Goal: Task Accomplishment & Management: Manage account settings

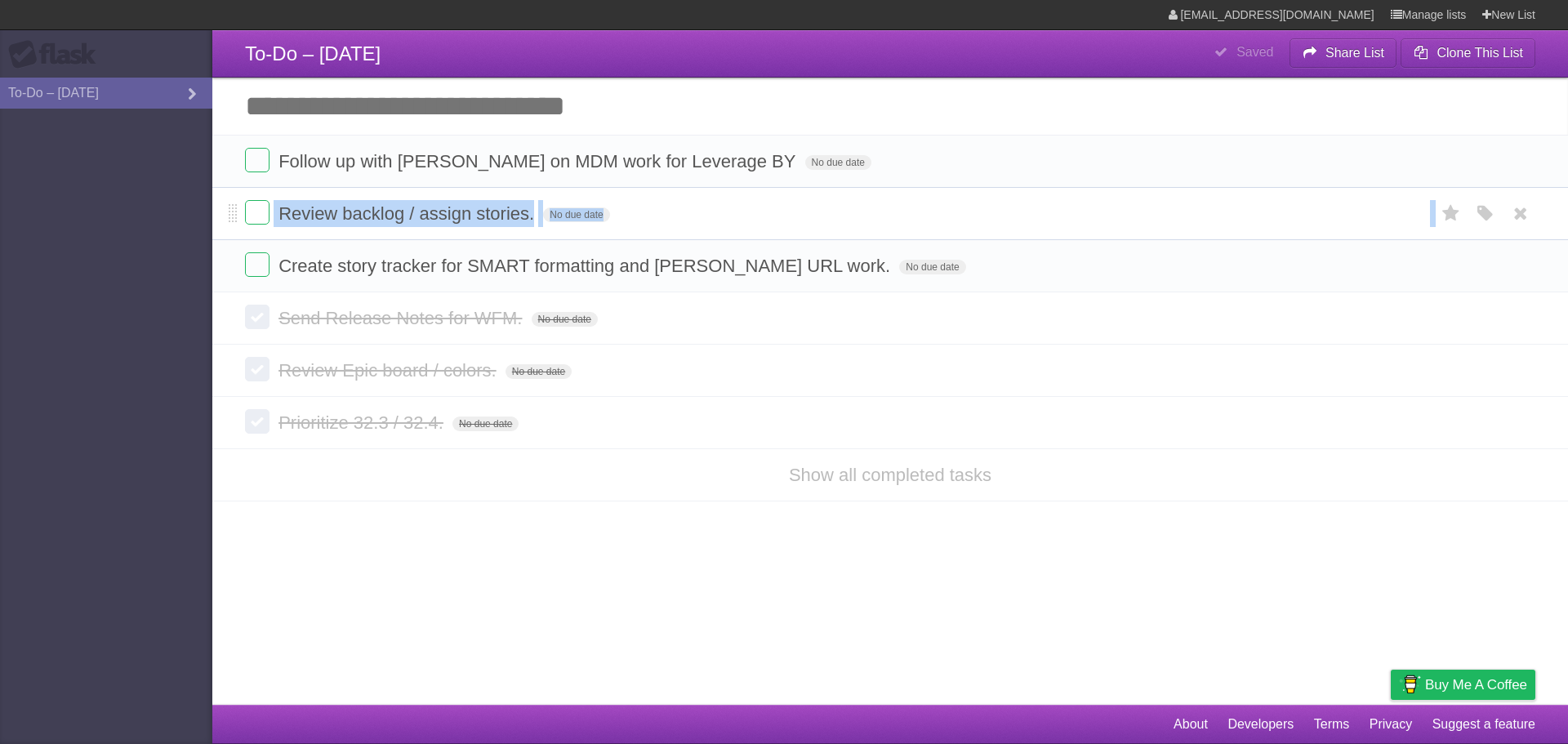
drag, startPoint x: 228, startPoint y: 271, endPoint x: 225, endPoint y: 214, distance: 57.1
click at [225, 214] on ul "Follow up with Emily on MDM work for Leverage BY No due date White Red Blue Gre…" at bounding box center [890, 213] width 1356 height 158
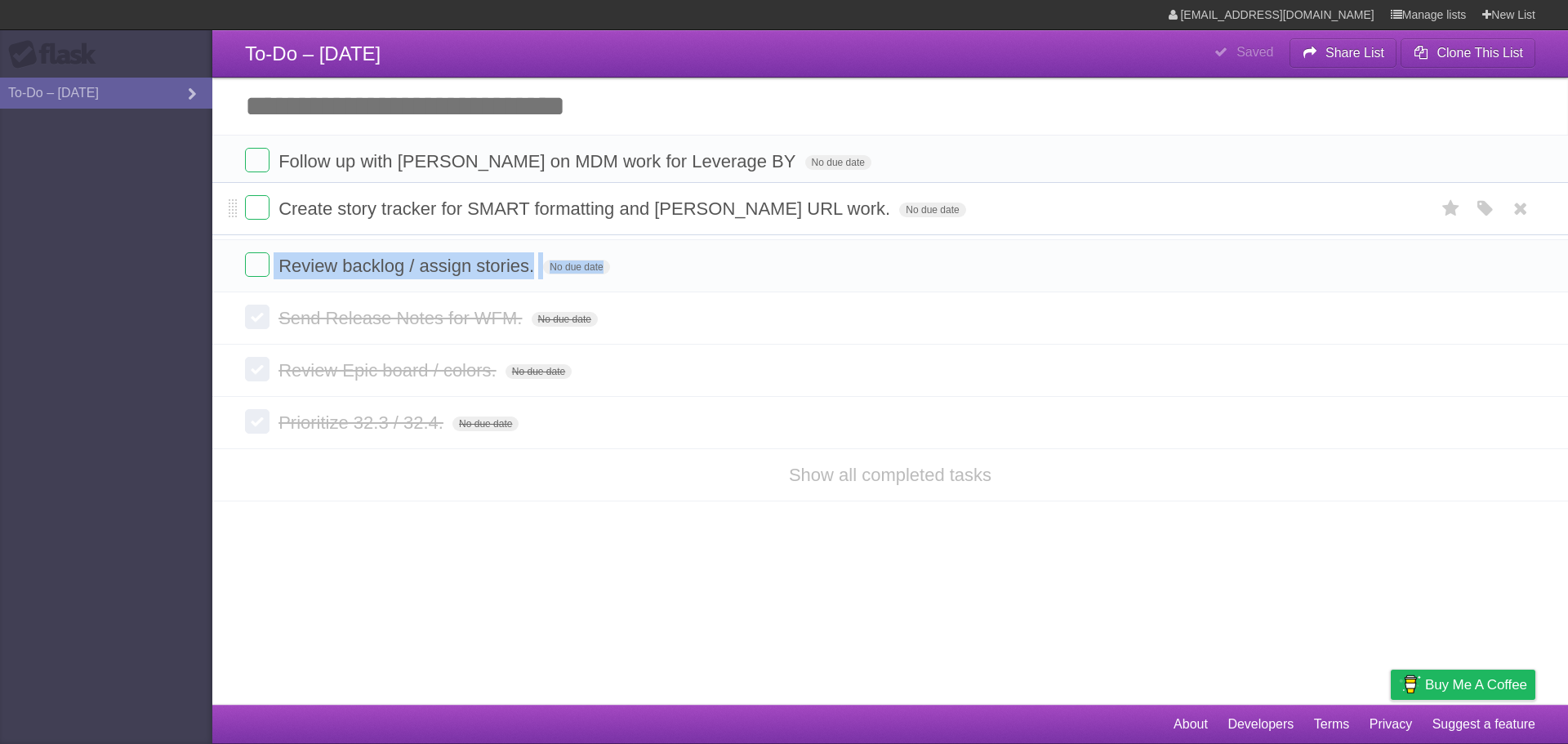
drag, startPoint x: 229, startPoint y: 271, endPoint x: 225, endPoint y: 211, distance: 60.1
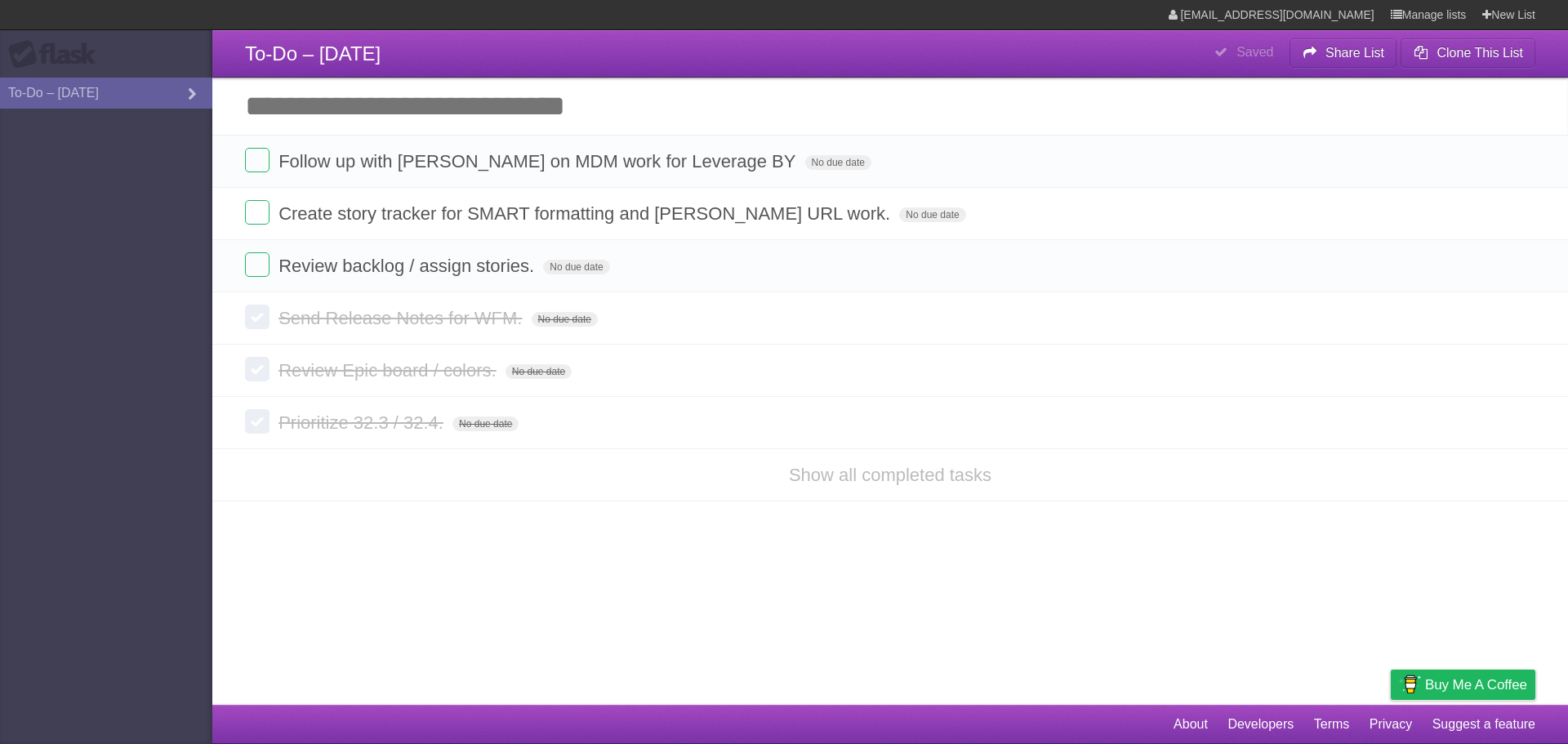
click at [525, 642] on article "**********" at bounding box center [784, 352] width 1568 height 705
click at [1518, 267] on icon at bounding box center [1521, 266] width 23 height 27
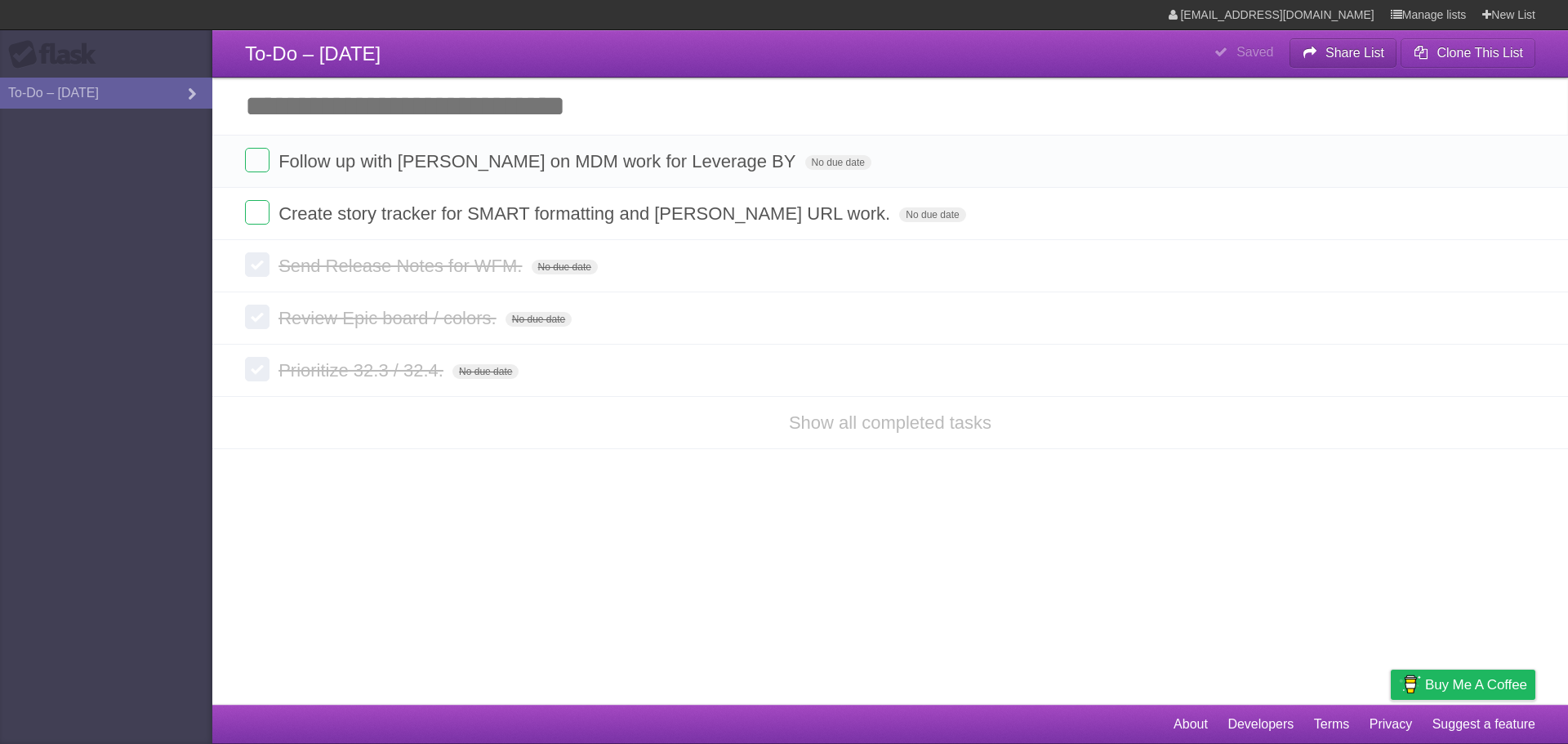
drag, startPoint x: 1333, startPoint y: 48, endPoint x: 940, endPoint y: 66, distance: 393.4
click at [940, 66] on header "**********" at bounding box center [890, 54] width 1356 height 47
drag, startPoint x: 0, startPoint y: 198, endPoint x: 25, endPoint y: 162, distance: 43.8
click at [0, 199] on html "**********" at bounding box center [784, 372] width 1568 height 744
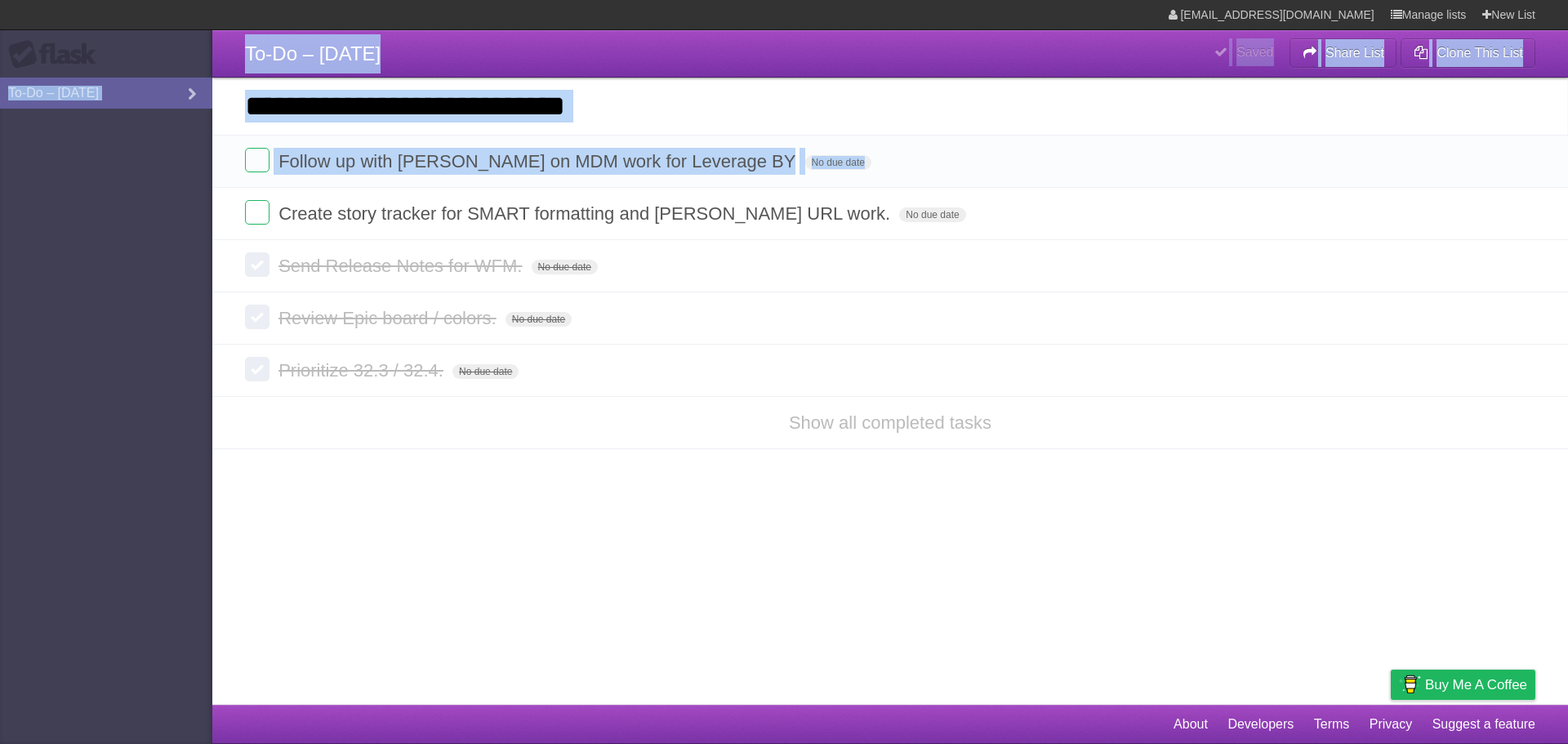
click at [84, 185] on aside "Flask To-Do – 8/13/2025" at bounding box center [106, 372] width 212 height 744
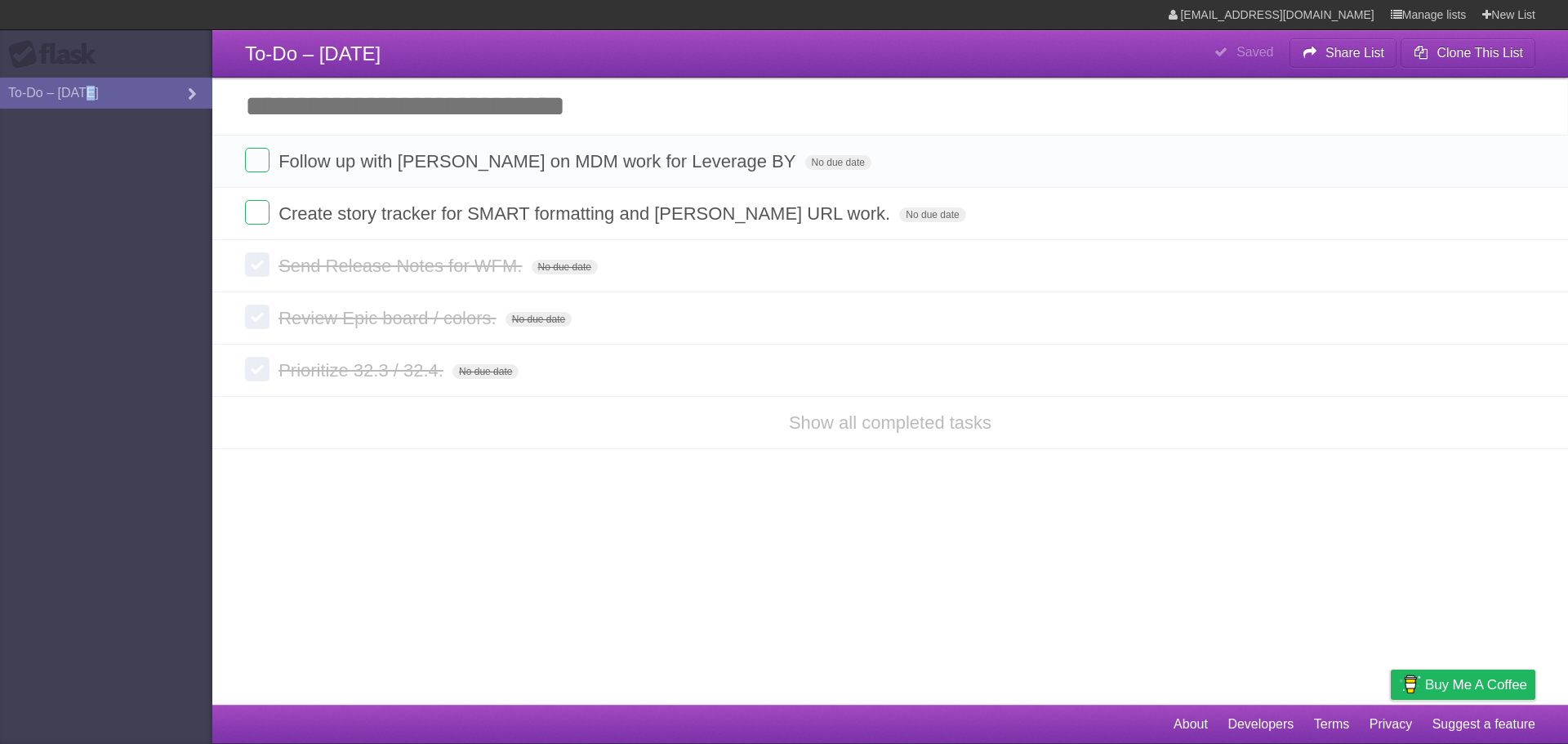
click at [84, 185] on aside "Flask To-Do – 8/13/2025" at bounding box center [106, 372] width 212 height 744
click at [106, 133] on aside "Flask To-Do – 8/13/2025" at bounding box center [106, 372] width 212 height 744
click at [1477, 53] on b "Clone This List" at bounding box center [1480, 53] width 86 height 14
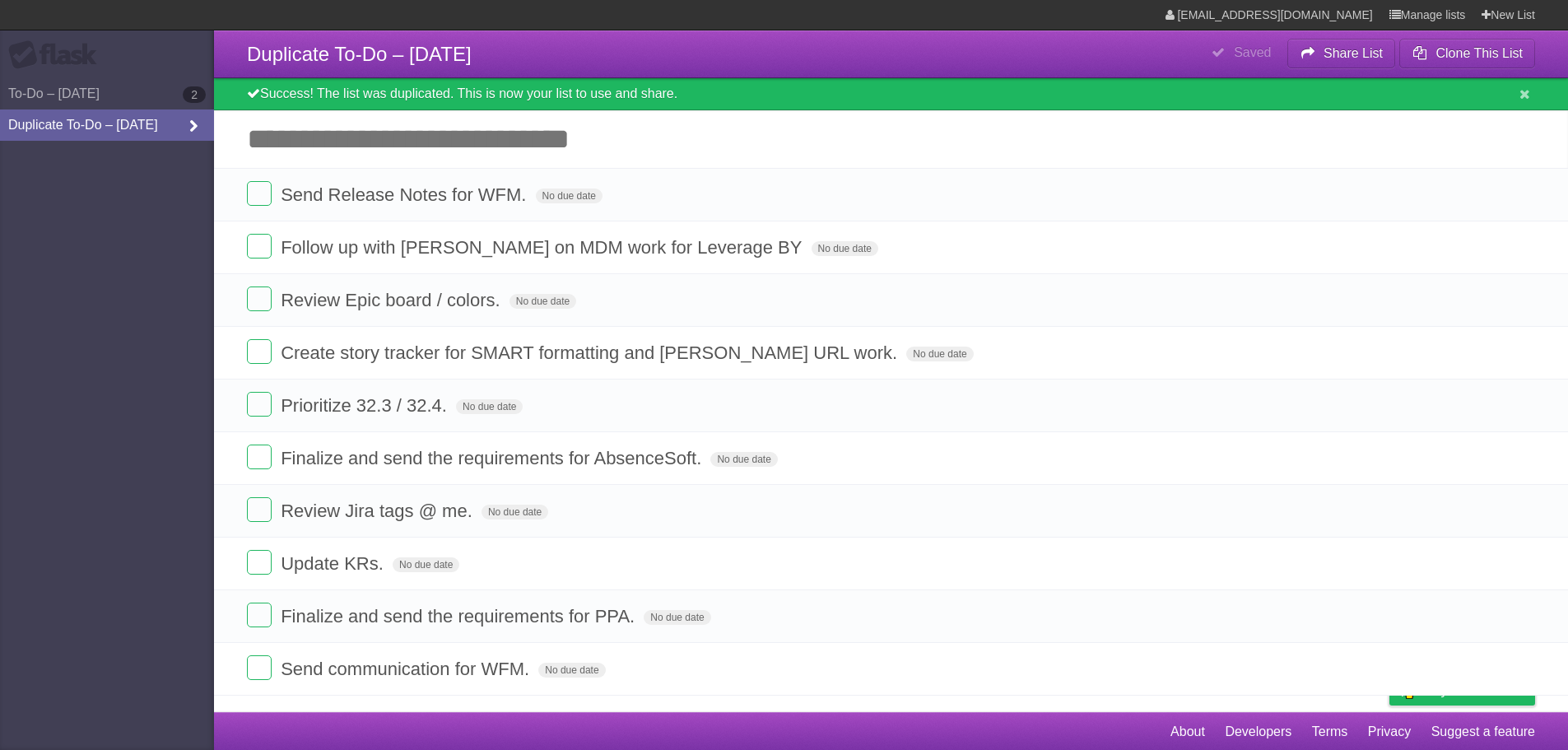
click at [144, 121] on link "Duplicate To-Do – 8/13/2025" at bounding box center [107, 125] width 214 height 31
click at [204, 124] on icon at bounding box center [193, 126] width 25 height 18
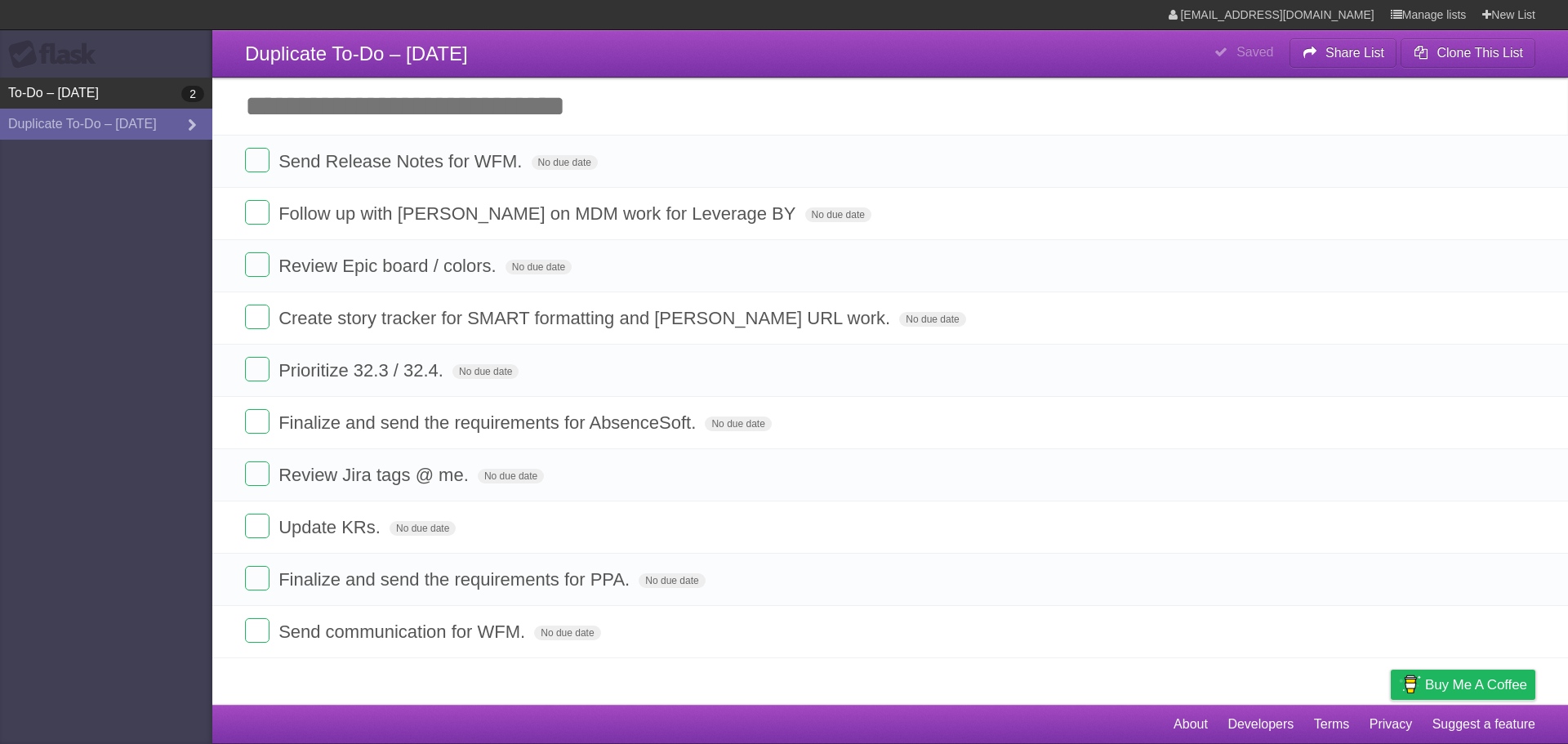
click at [142, 92] on link "To-Do – [DATE] 2" at bounding box center [106, 93] width 212 height 31
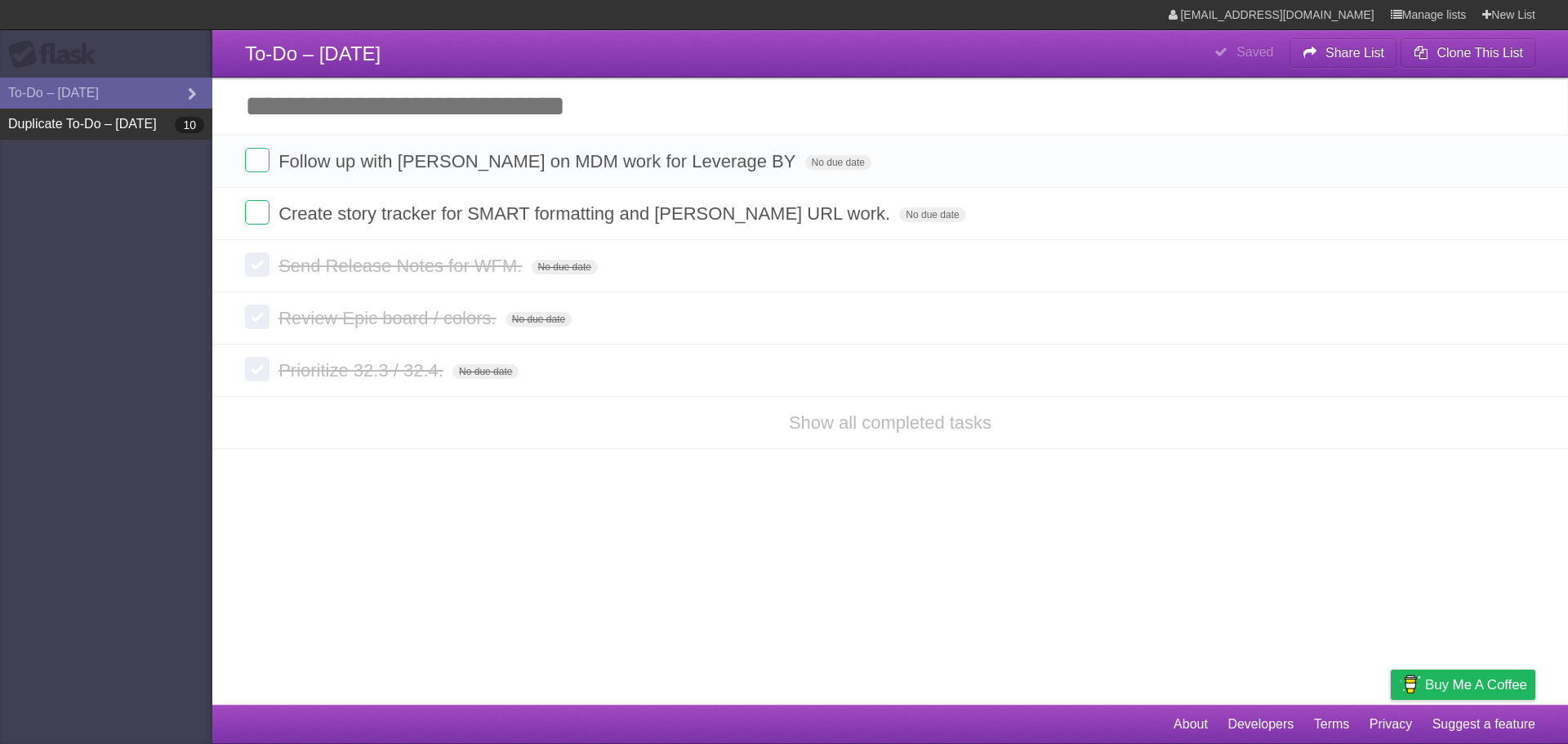
click at [116, 124] on link "Duplicate To-Do – 8/13/2025 10" at bounding box center [106, 124] width 212 height 31
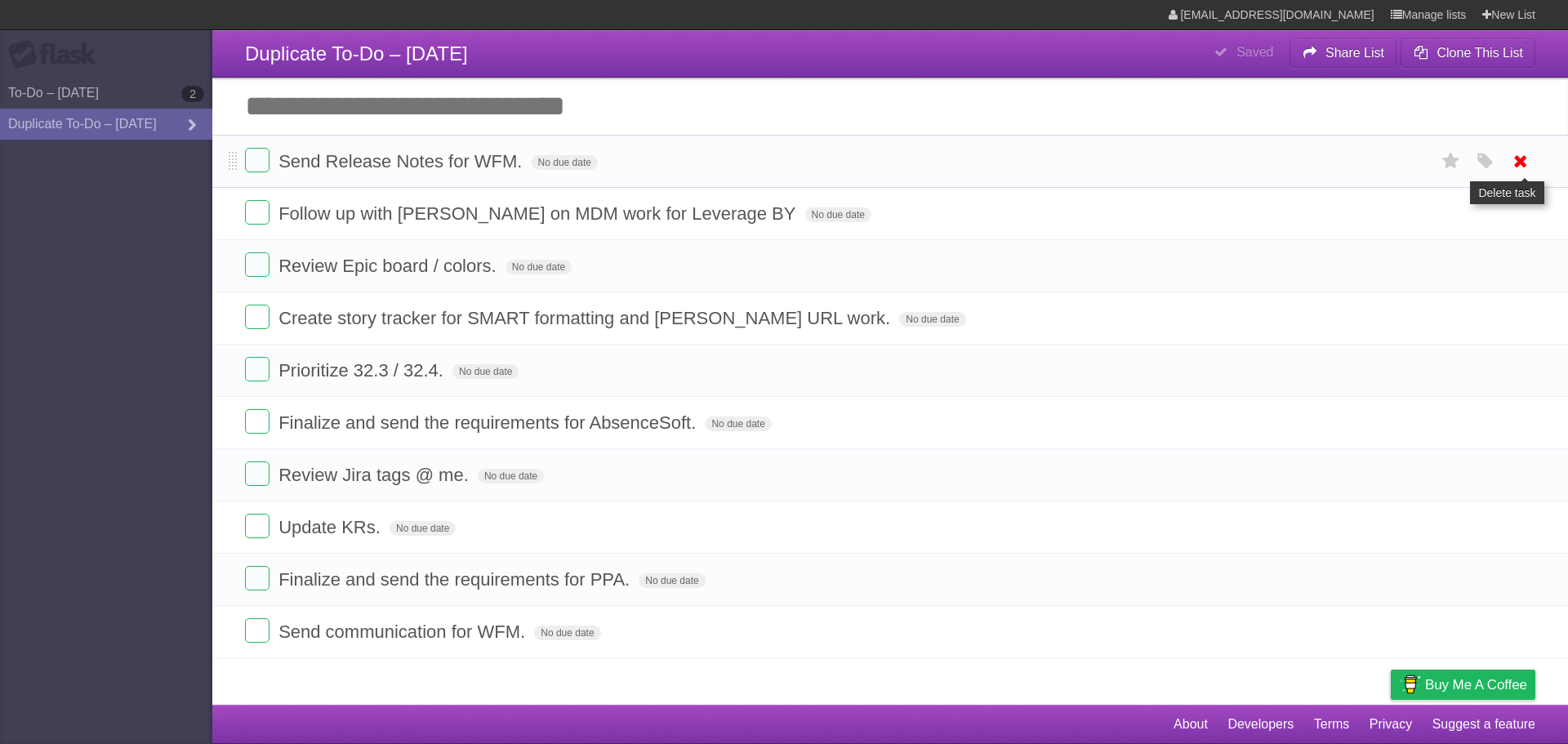
click at [1523, 163] on icon at bounding box center [1521, 161] width 23 height 27
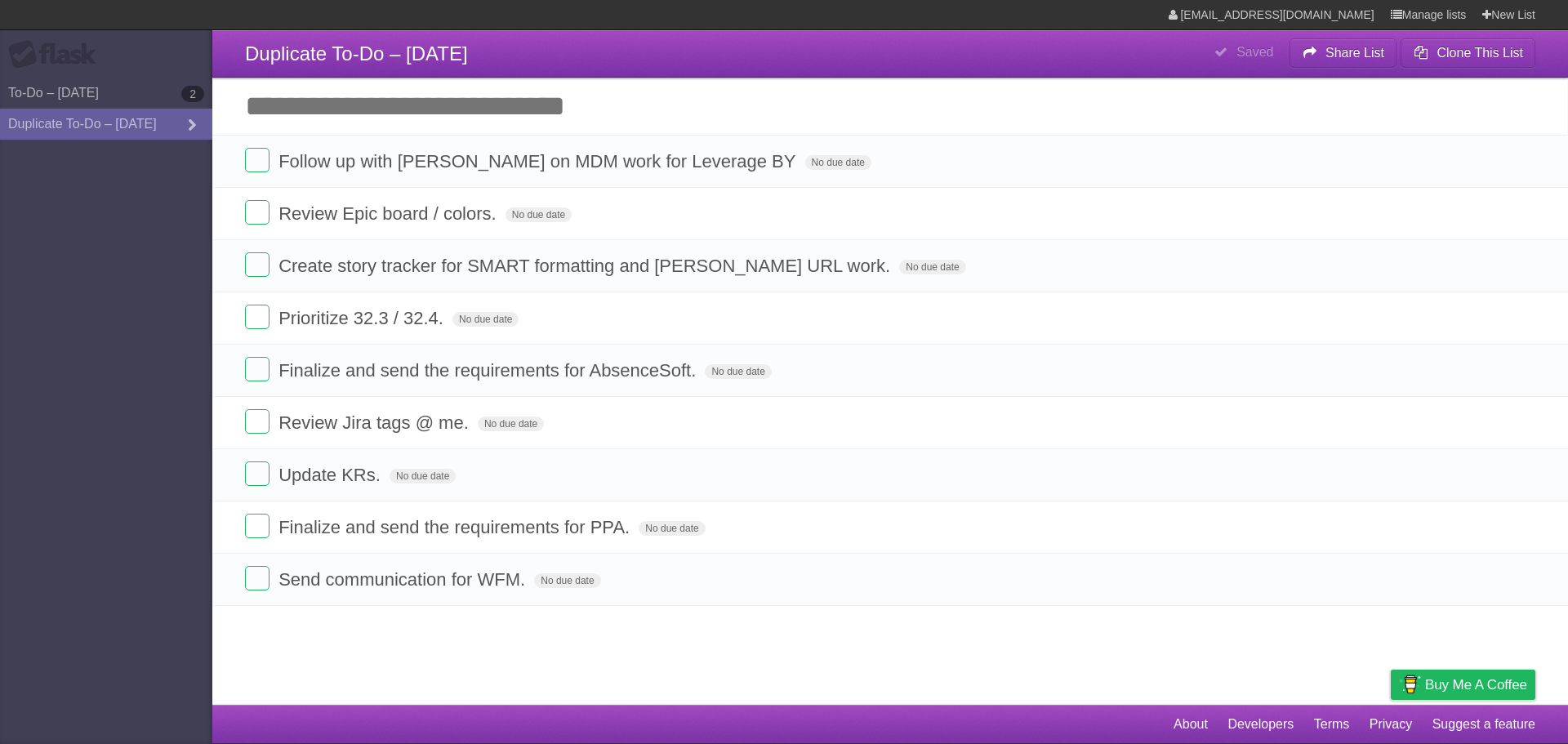
click at [52, 195] on aside "Flask To-Do – 8/13/2025 2 Duplicate To-Do – 8/13/2025" at bounding box center [106, 372] width 212 height 744
click at [54, 54] on div "Flask" at bounding box center [57, 54] width 98 height 29
click at [132, 236] on aside "Flask To-Do – 8/13/2025 2 Duplicate To-Do – 8/13/2025" at bounding box center [106, 372] width 212 height 744
drag, startPoint x: 132, startPoint y: 236, endPoint x: 129, endPoint y: 199, distance: 37.1
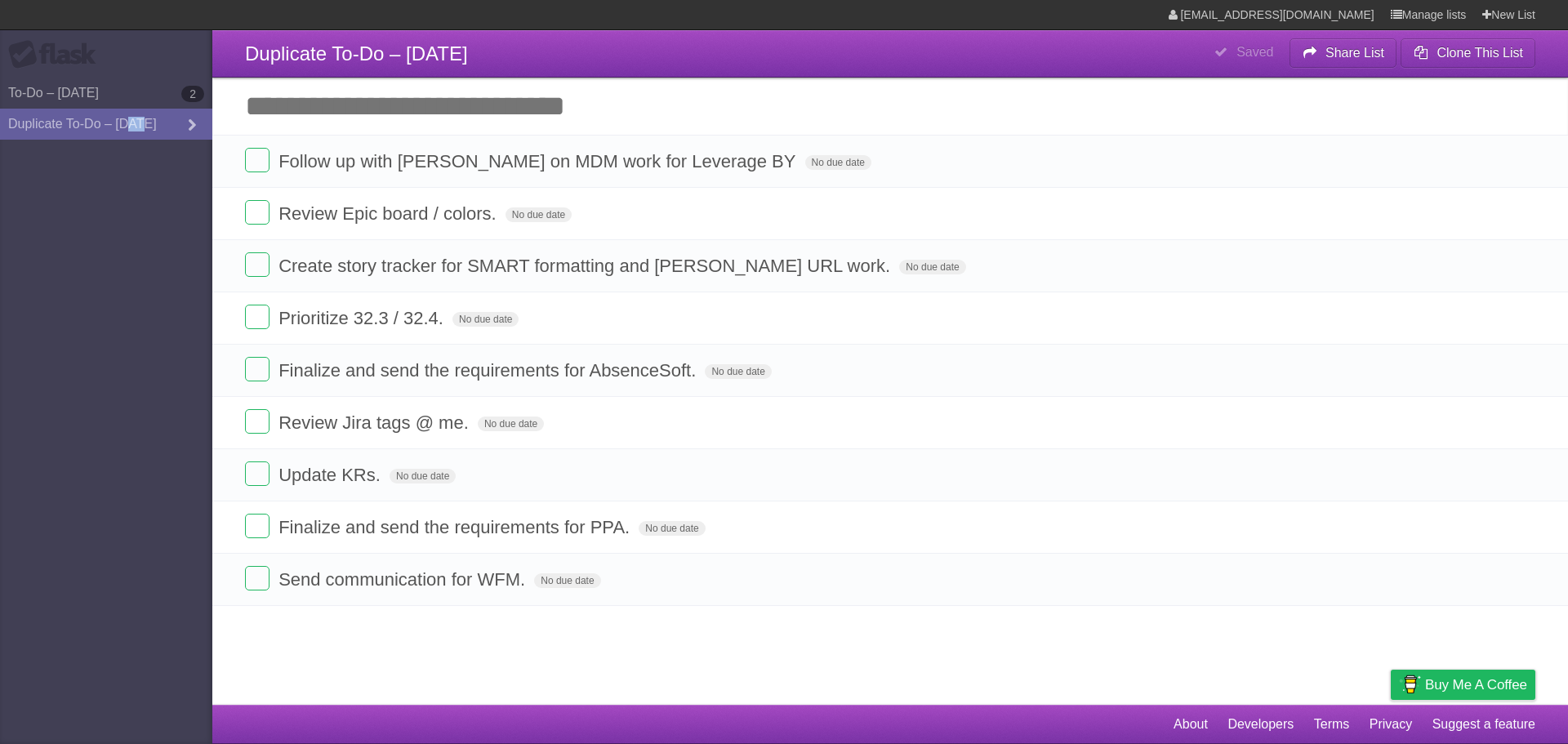
click at [132, 237] on aside "Flask To-Do – 8/13/2025 2 Duplicate To-Do – 8/13/2025" at bounding box center [106, 372] width 212 height 744
click at [105, 92] on link "To-Do – [DATE] 2" at bounding box center [106, 93] width 212 height 31
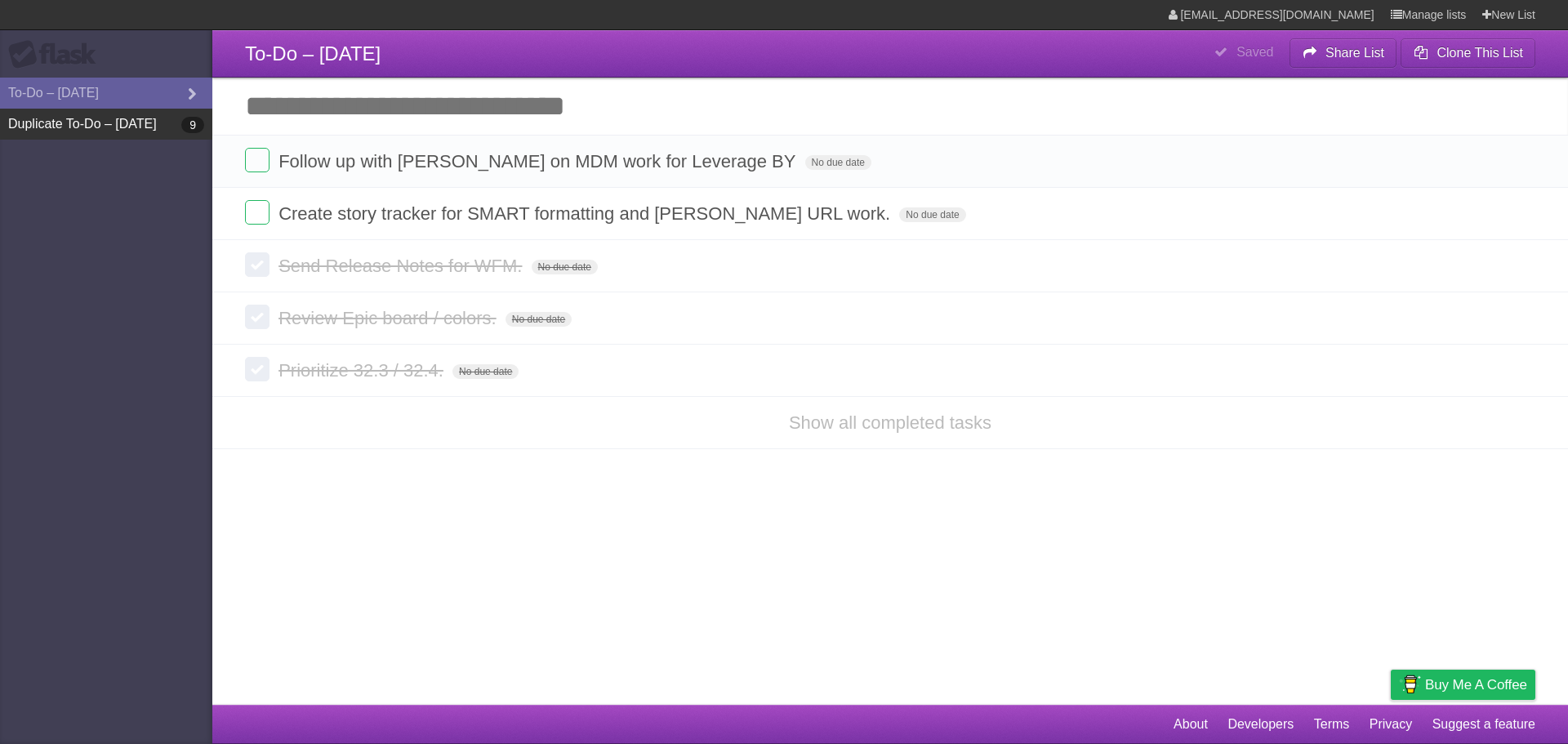
click at [101, 124] on link "Duplicate To-Do – [DATE] 9" at bounding box center [106, 124] width 212 height 31
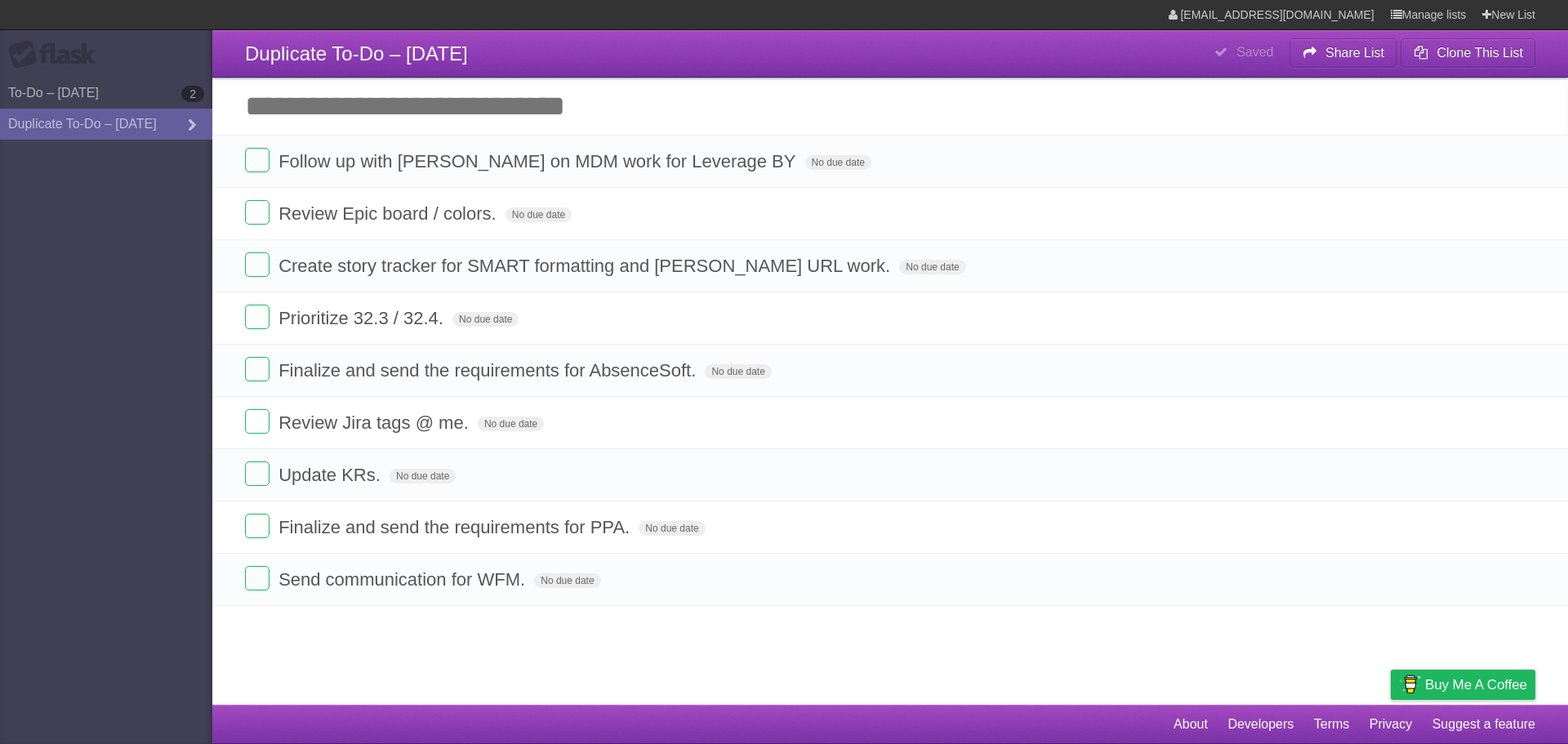
click at [101, 124] on link "Duplicate To-Do – [DATE]" at bounding box center [106, 124] width 212 height 31
click at [1522, 581] on icon at bounding box center [1521, 579] width 23 height 27
click at [1523, 528] on icon at bounding box center [1521, 527] width 23 height 27
click at [1519, 473] on icon at bounding box center [1521, 474] width 23 height 27
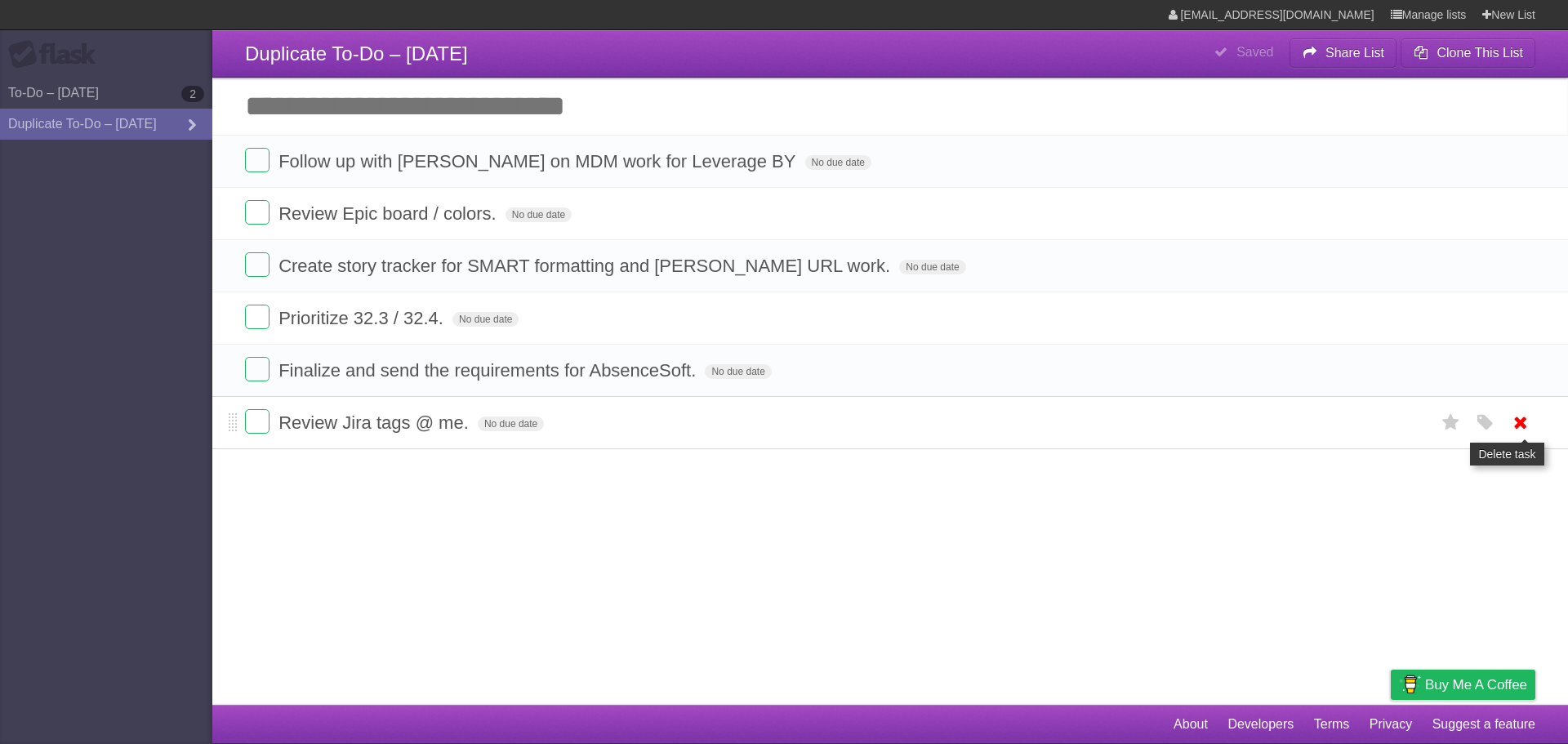
click at [1516, 422] on icon at bounding box center [1521, 423] width 23 height 27
click at [1515, 163] on icon at bounding box center [1521, 161] width 23 height 27
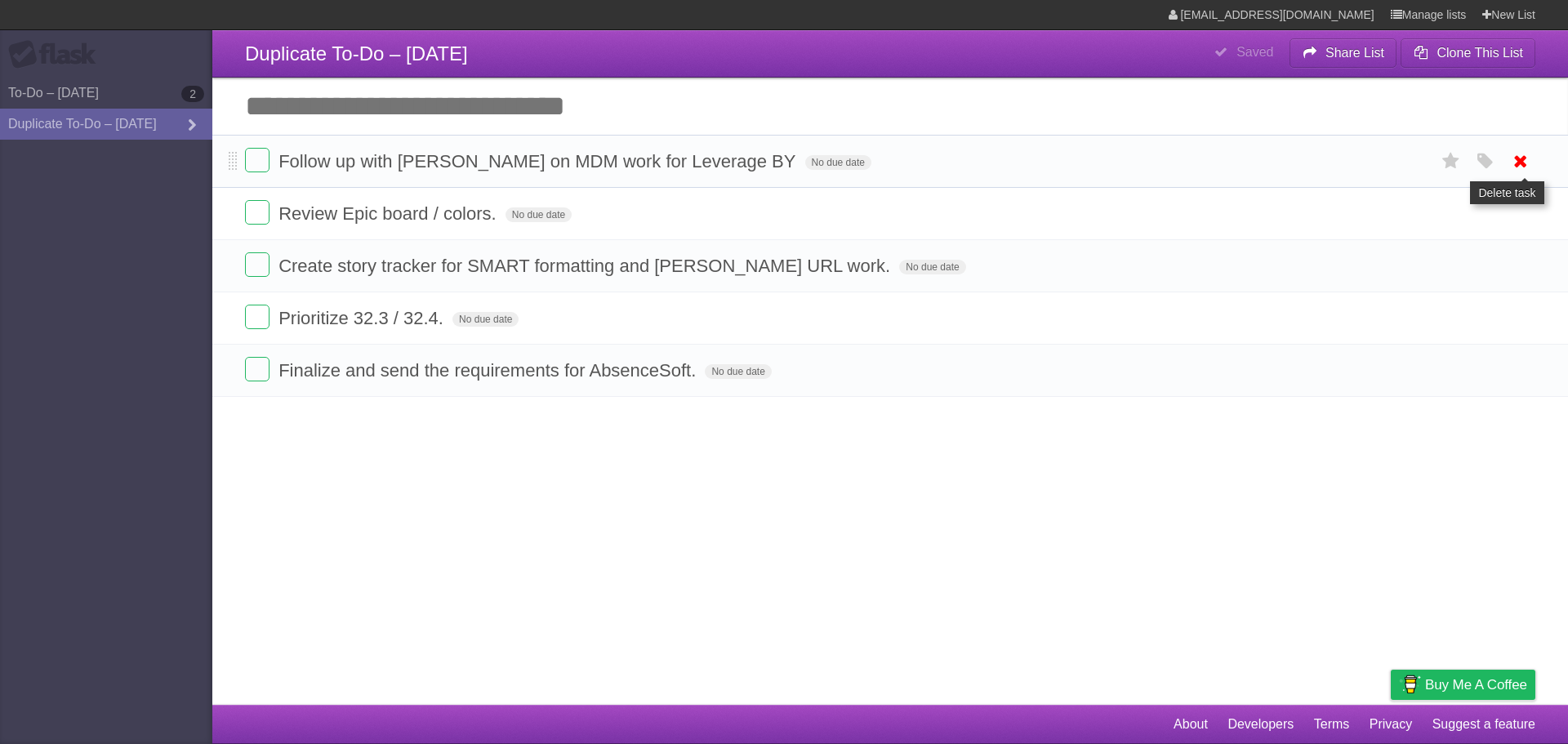
click at [1516, 158] on icon at bounding box center [1521, 161] width 23 height 27
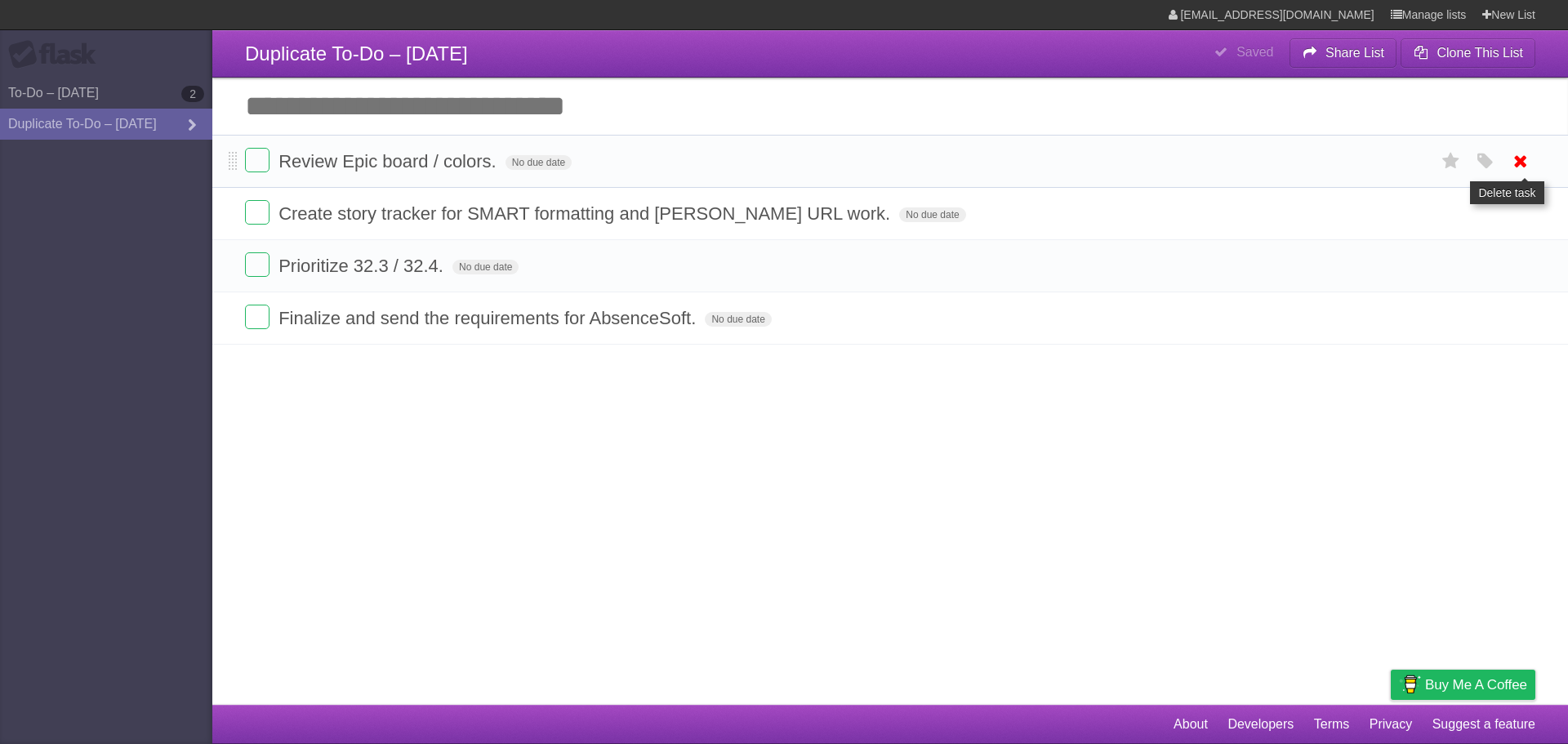
click at [1525, 161] on icon at bounding box center [1521, 161] width 23 height 27
click at [1516, 164] on icon at bounding box center [1521, 161] width 23 height 27
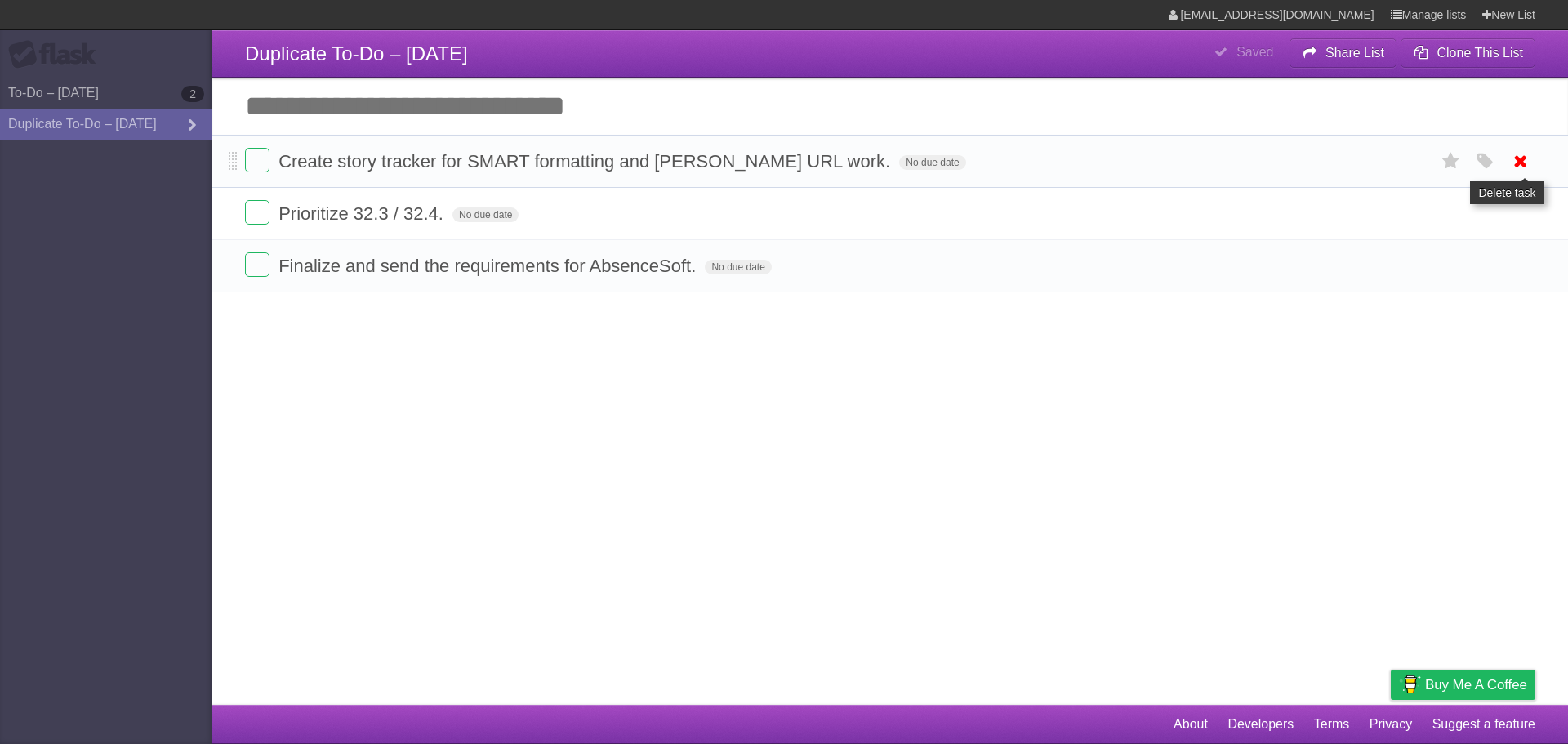
click at [1514, 160] on icon at bounding box center [1521, 161] width 23 height 27
click at [1527, 163] on icon at bounding box center [1521, 161] width 23 height 27
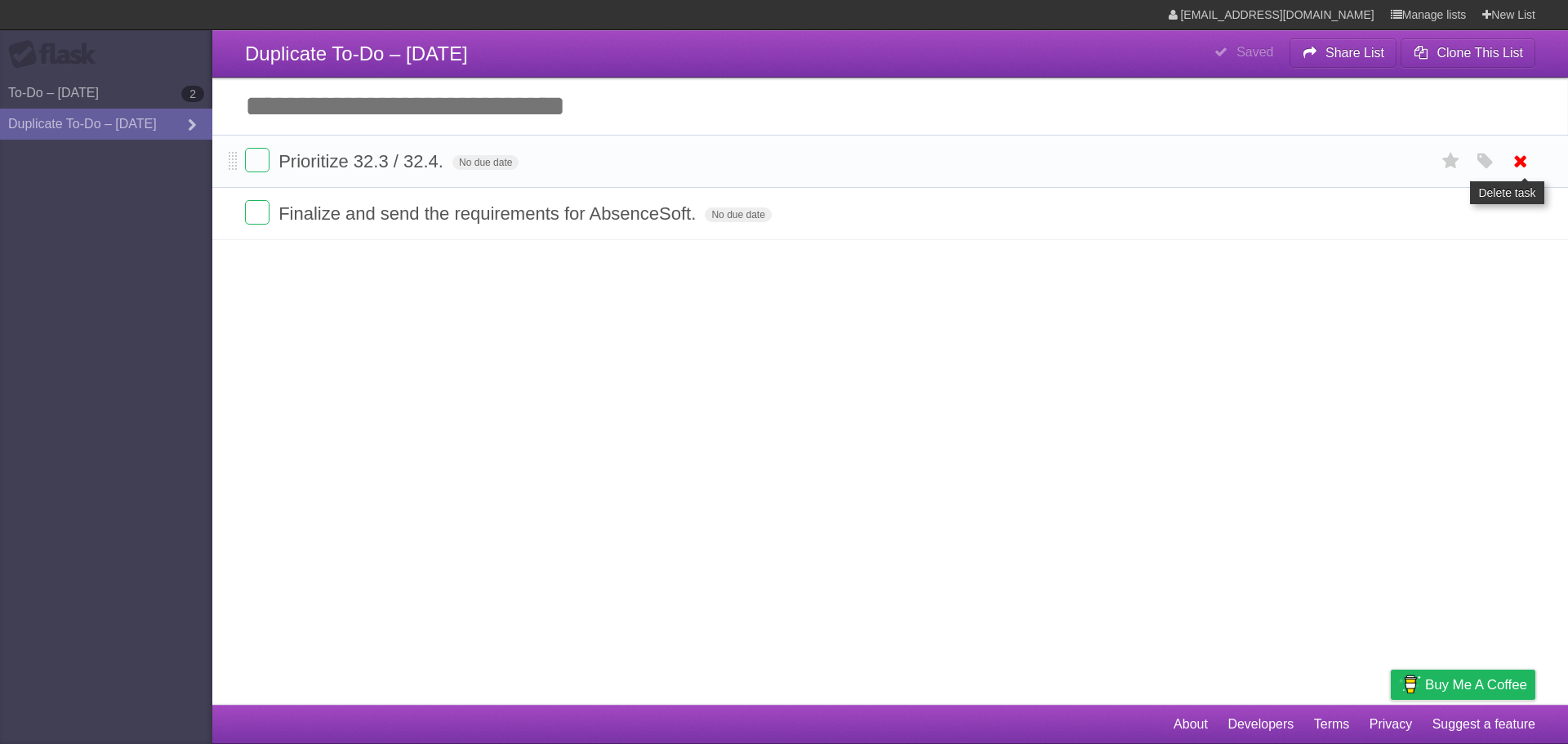
click at [1523, 166] on icon at bounding box center [1521, 161] width 23 height 27
click at [1517, 159] on icon at bounding box center [1521, 161] width 23 height 27
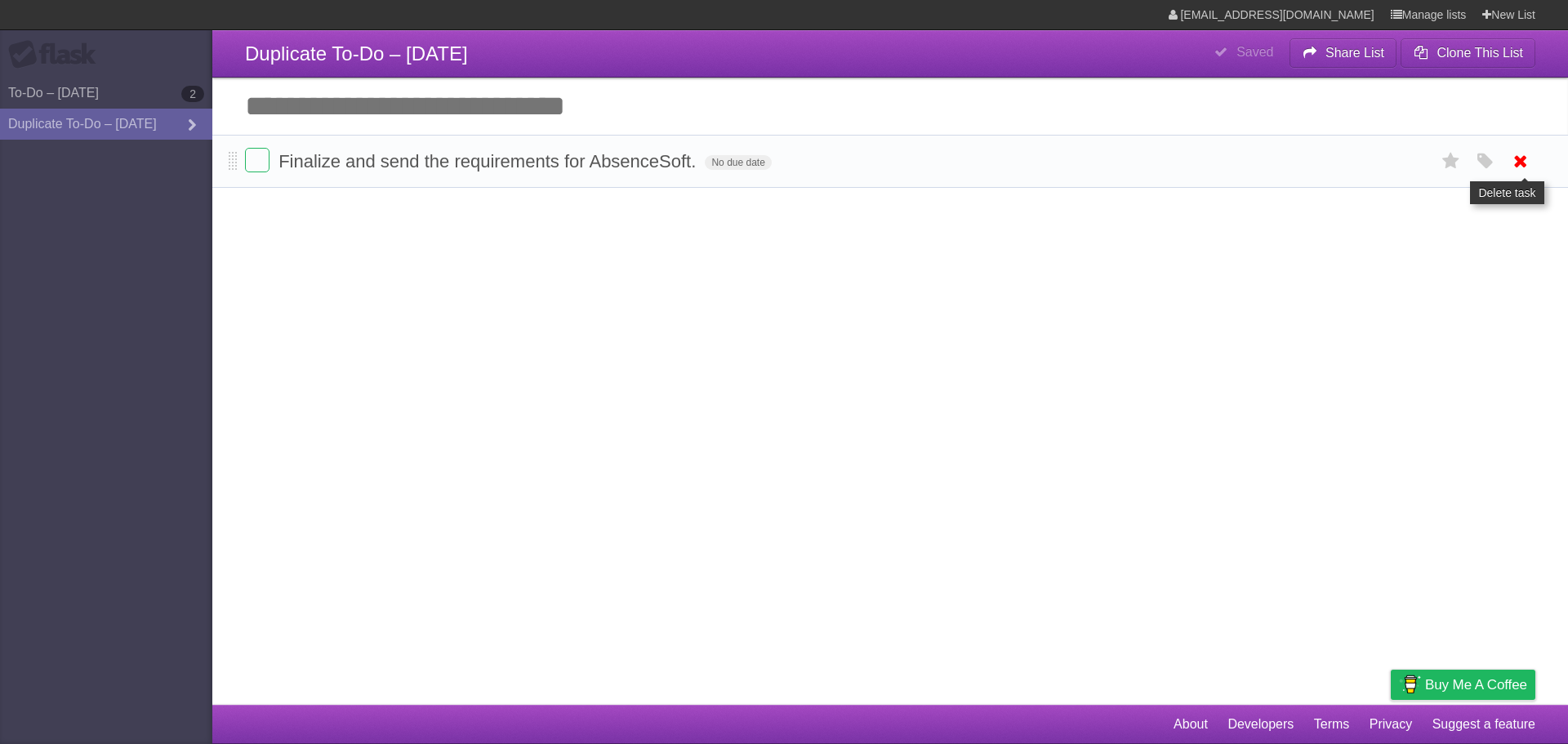
click at [1523, 159] on icon at bounding box center [1521, 161] width 23 height 27
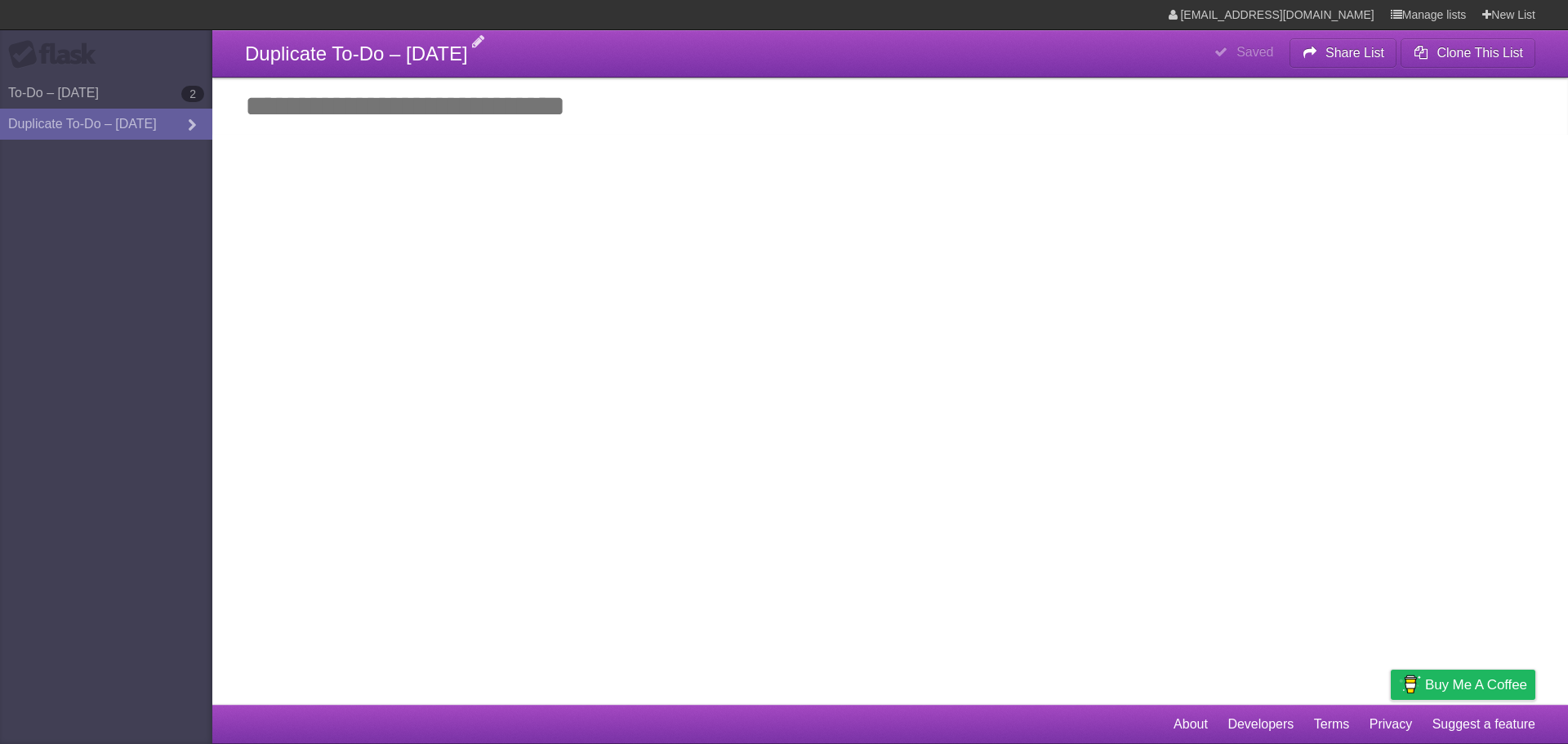
click at [369, 47] on span "Duplicate To-Do – 8/13/2025" at bounding box center [356, 53] width 223 height 22
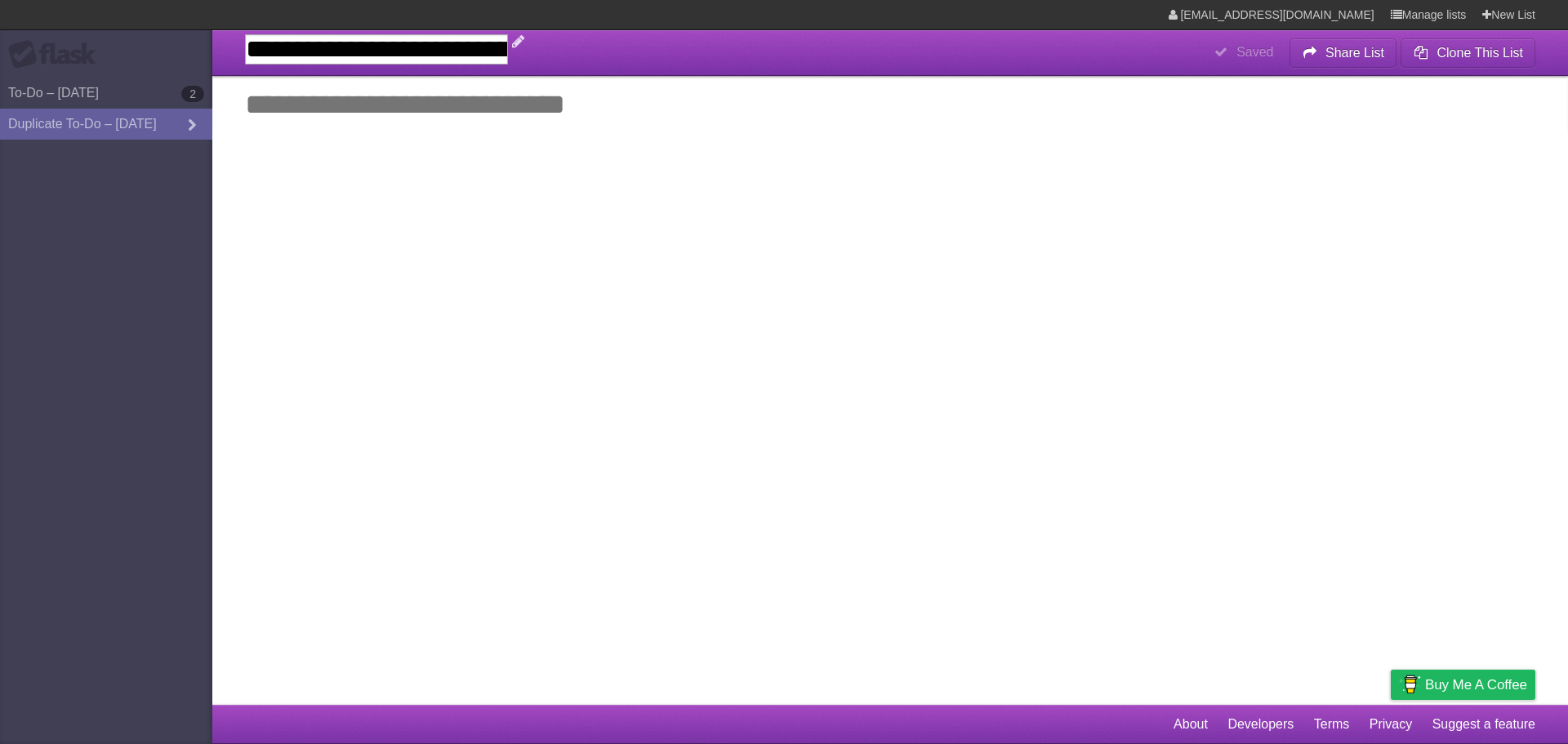
click at [341, 49] on input "**********" at bounding box center [377, 50] width 263 height 30
type input "**********"
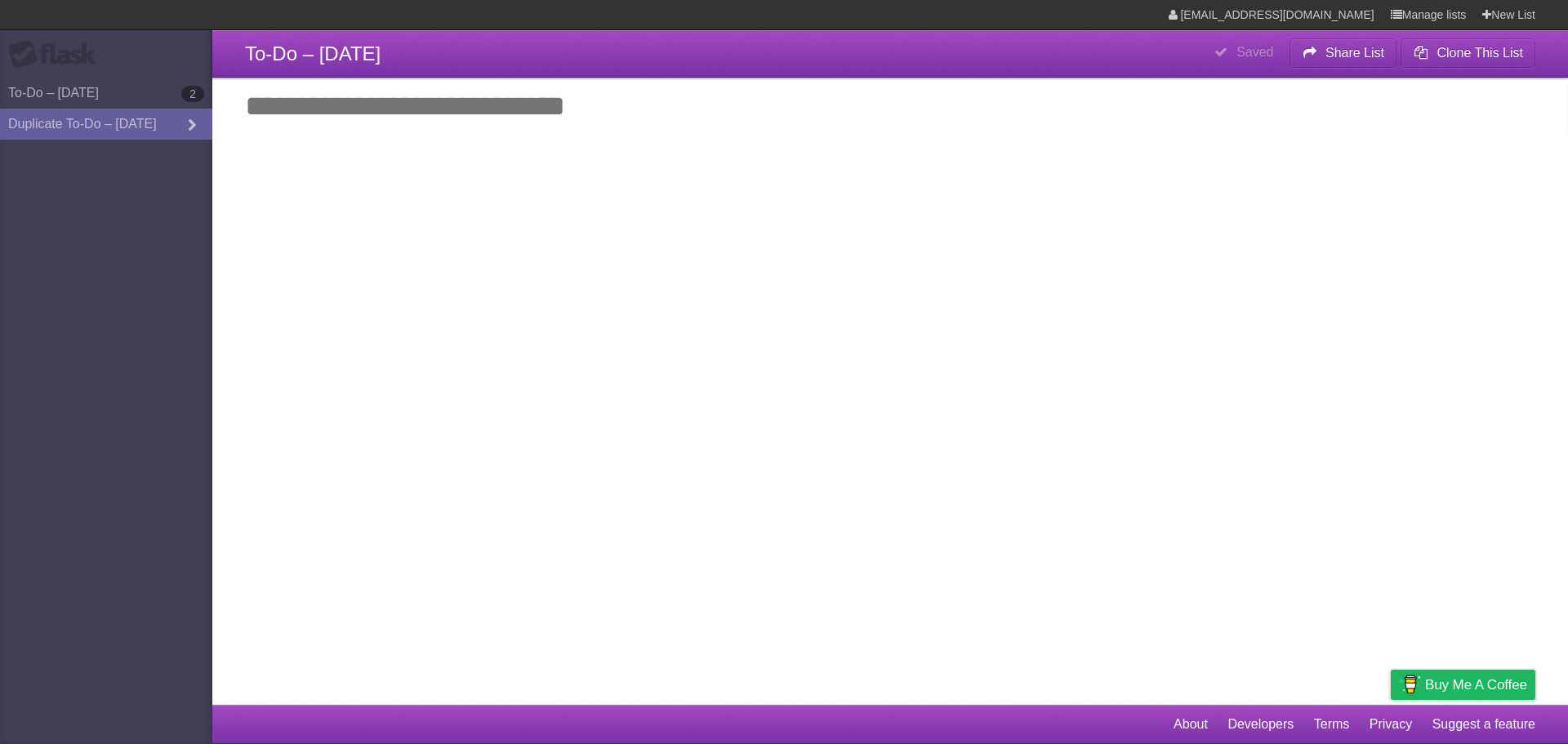
click at [465, 199] on article "**********" at bounding box center [784, 352] width 1568 height 705
click at [103, 91] on link "To-Do – 8/13/2025 2" at bounding box center [106, 93] width 212 height 31
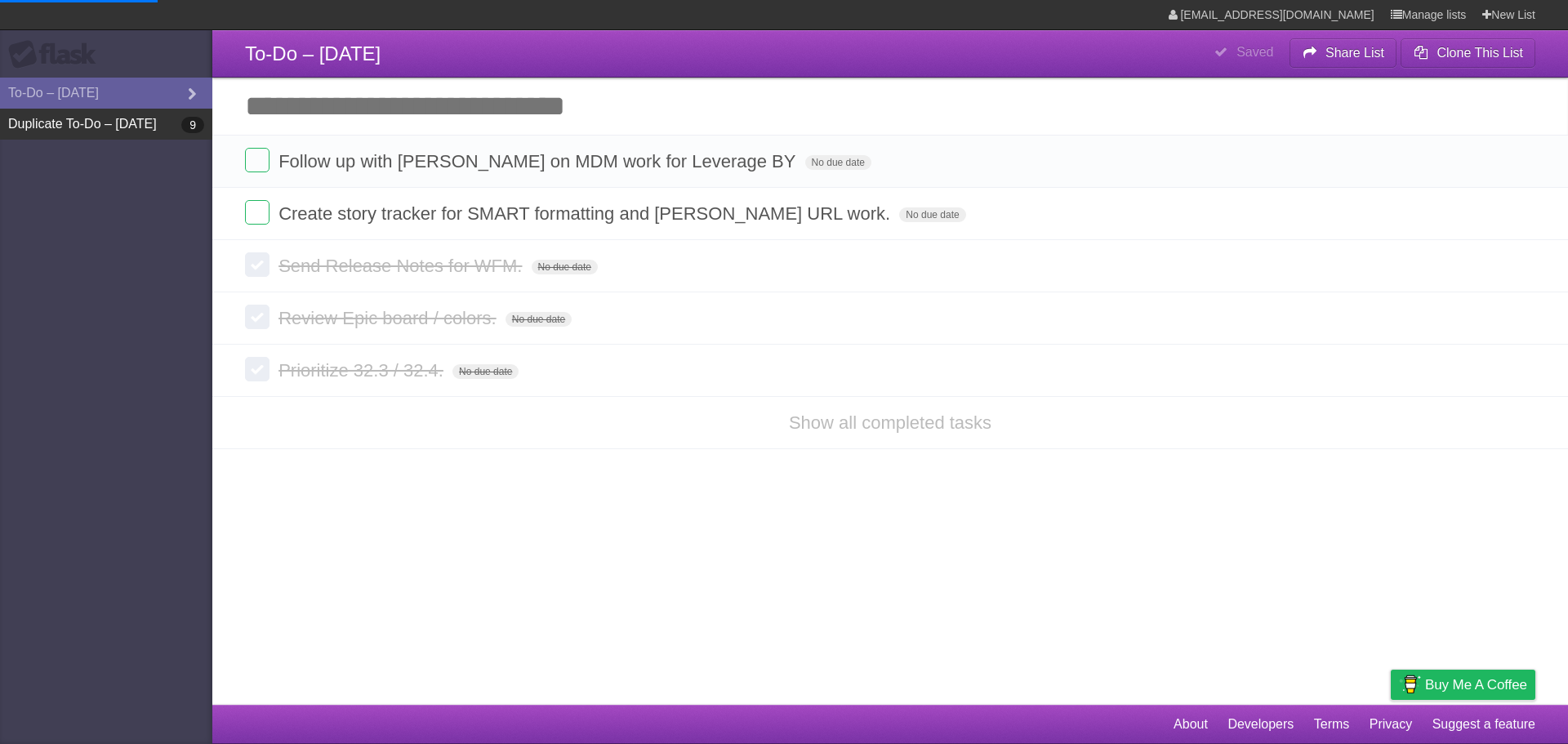
click at [109, 126] on link "Duplicate To-Do – 8/13/2025 9" at bounding box center [106, 124] width 212 height 31
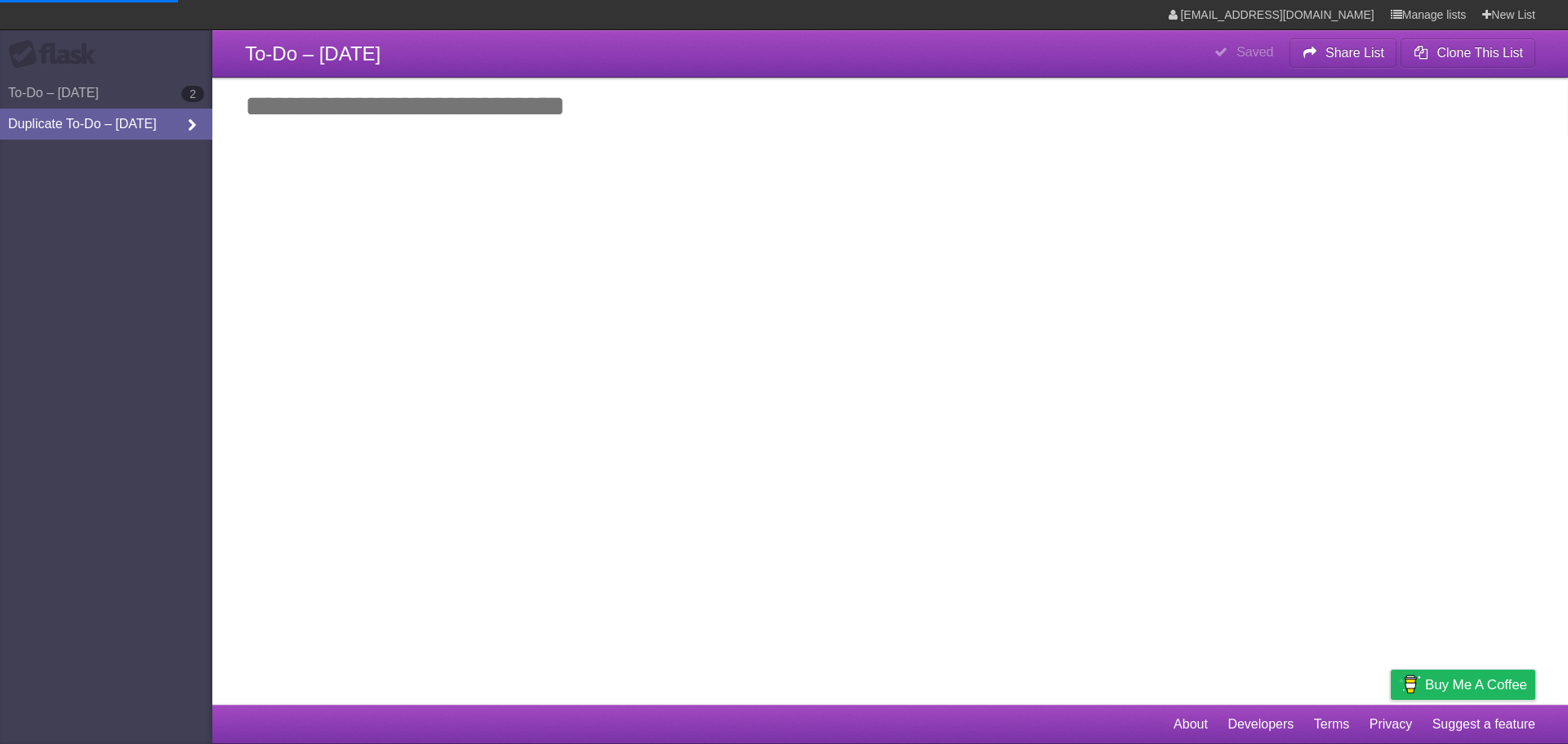
click at [45, 128] on link "Duplicate To-Do – 8/13/2025" at bounding box center [106, 124] width 212 height 31
click at [116, 221] on aside "Flask To-Do – 8/13/2025 2 To-Do – 8/14/2025" at bounding box center [106, 372] width 212 height 744
click at [1480, 50] on b "Clone This List" at bounding box center [1480, 53] width 86 height 14
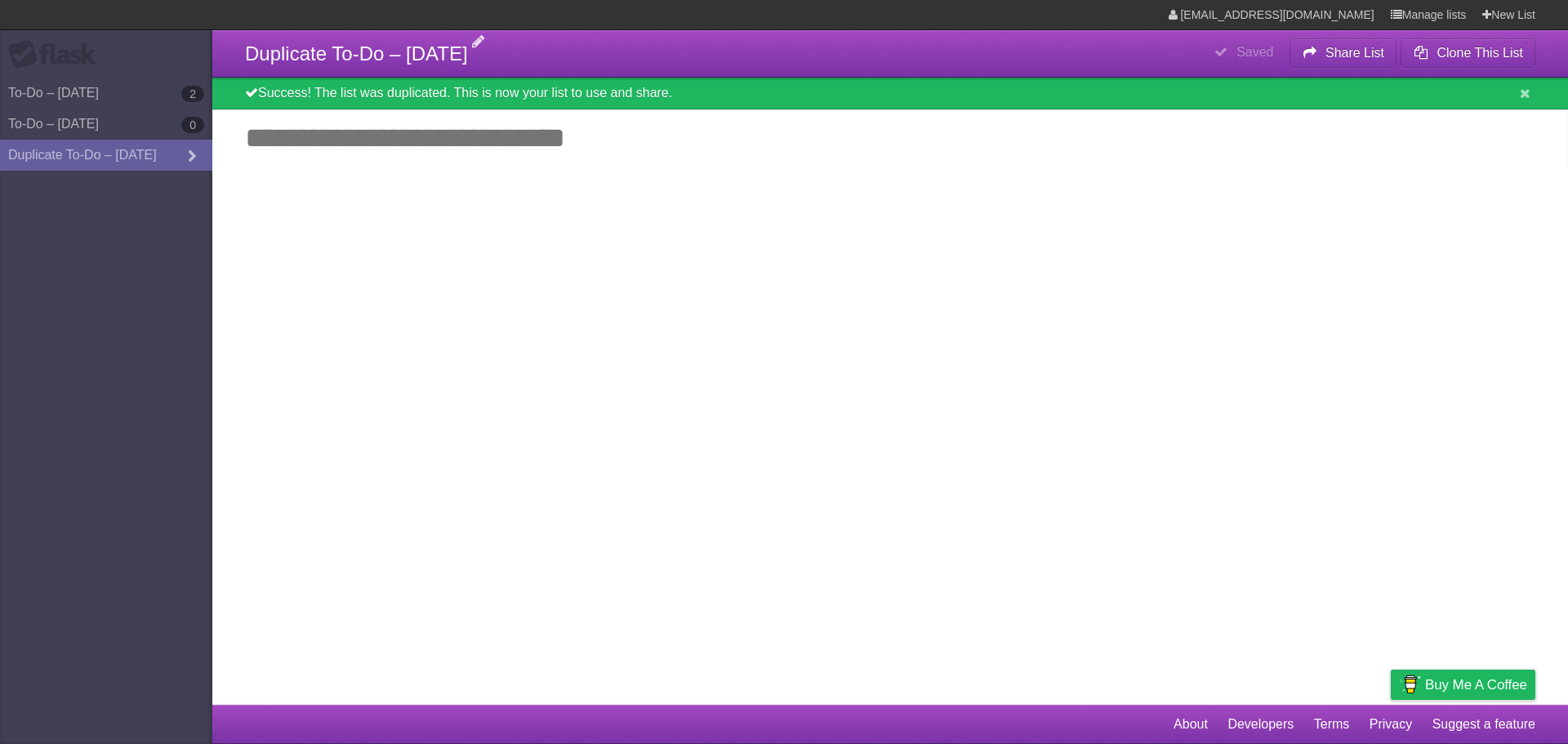
click at [310, 54] on span "Duplicate To-Do – 8/14/2025" at bounding box center [356, 53] width 223 height 22
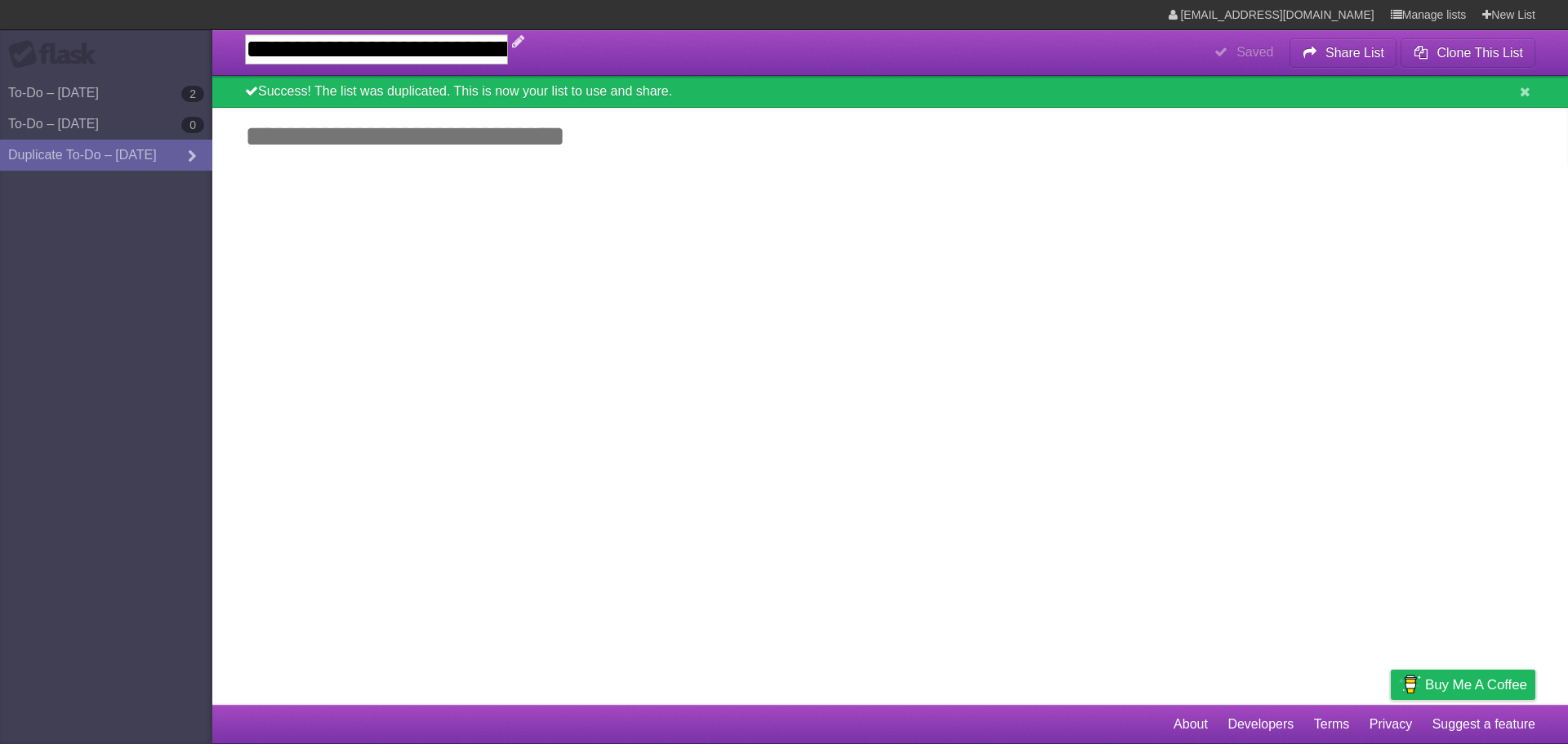
click at [379, 39] on input "**********" at bounding box center [377, 50] width 263 height 30
click at [383, 47] on input "**********" at bounding box center [377, 50] width 263 height 30
type input "**********"
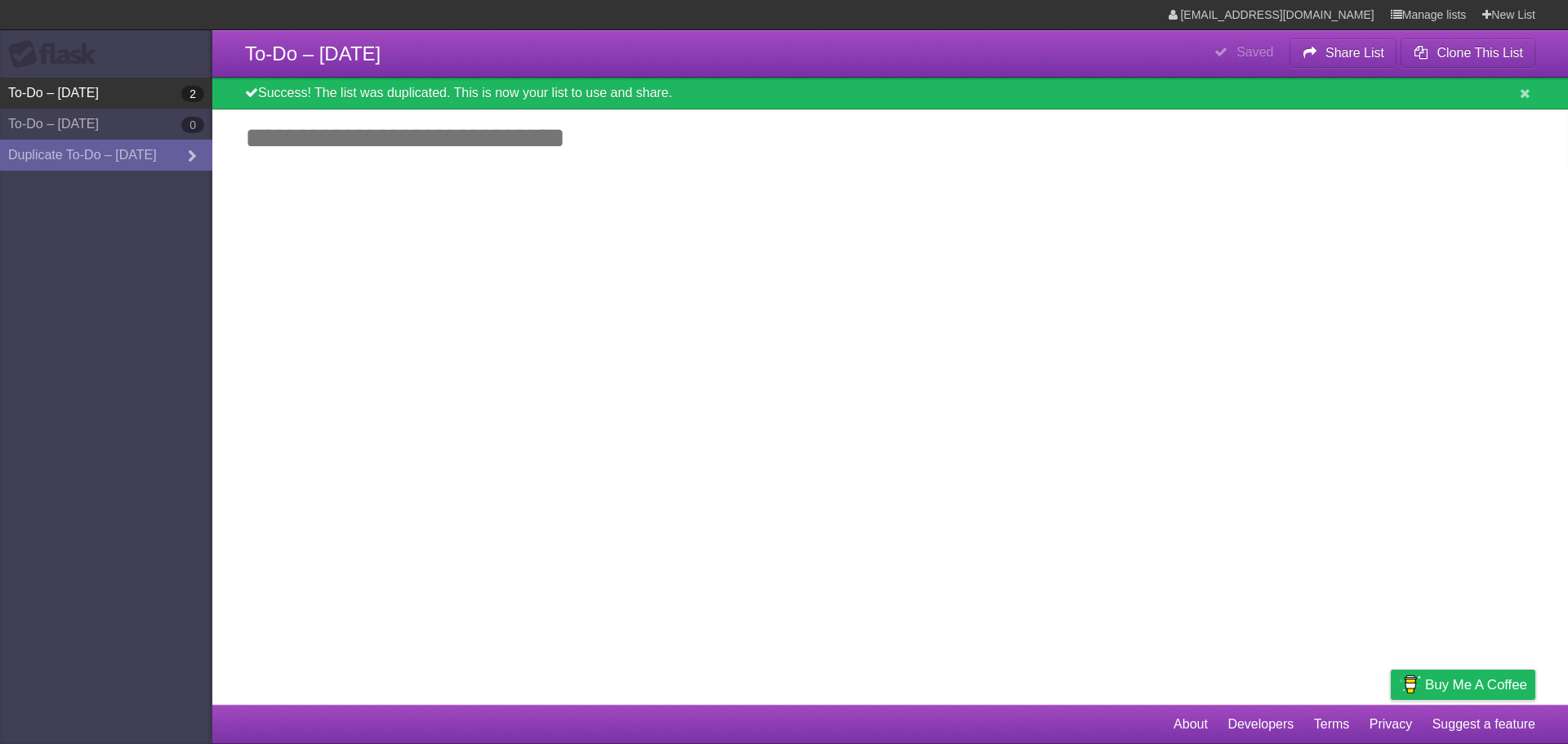
click at [58, 85] on link "To-Do – [DATE] 2" at bounding box center [106, 93] width 212 height 31
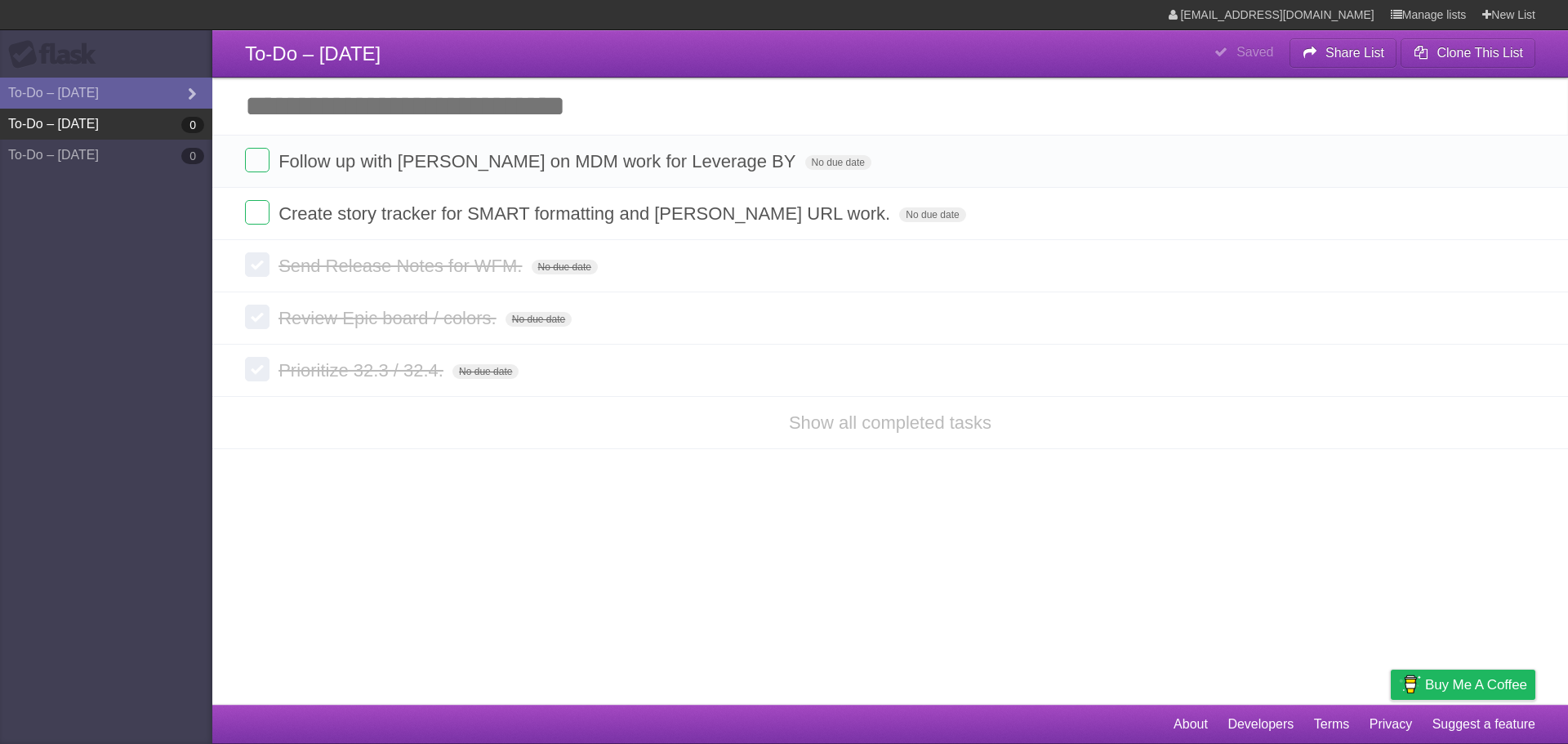
click at [133, 113] on link "To-Do – 8/14/2025 0" at bounding box center [106, 124] width 212 height 31
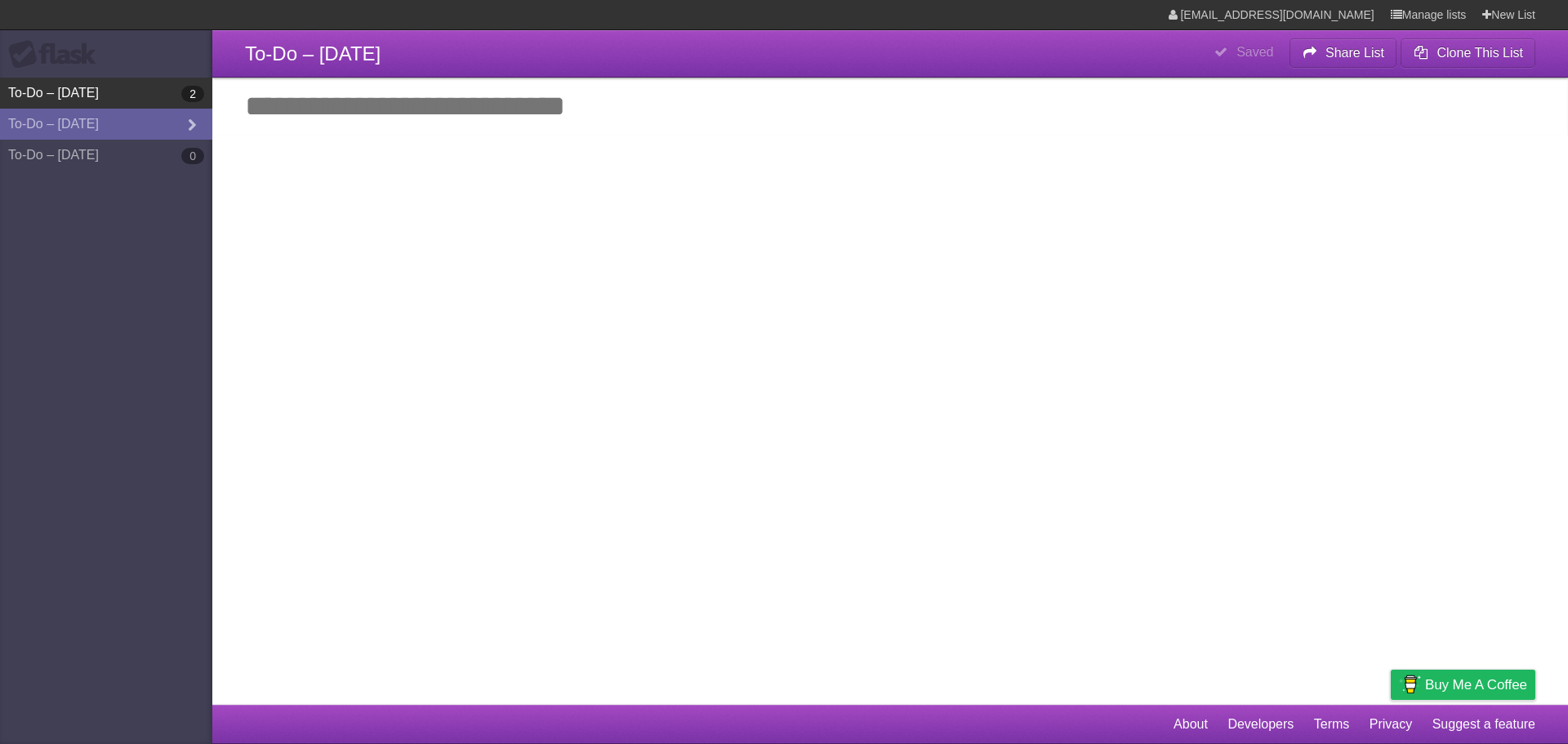
click at [138, 98] on link "To-Do – [DATE] 2" at bounding box center [106, 93] width 212 height 31
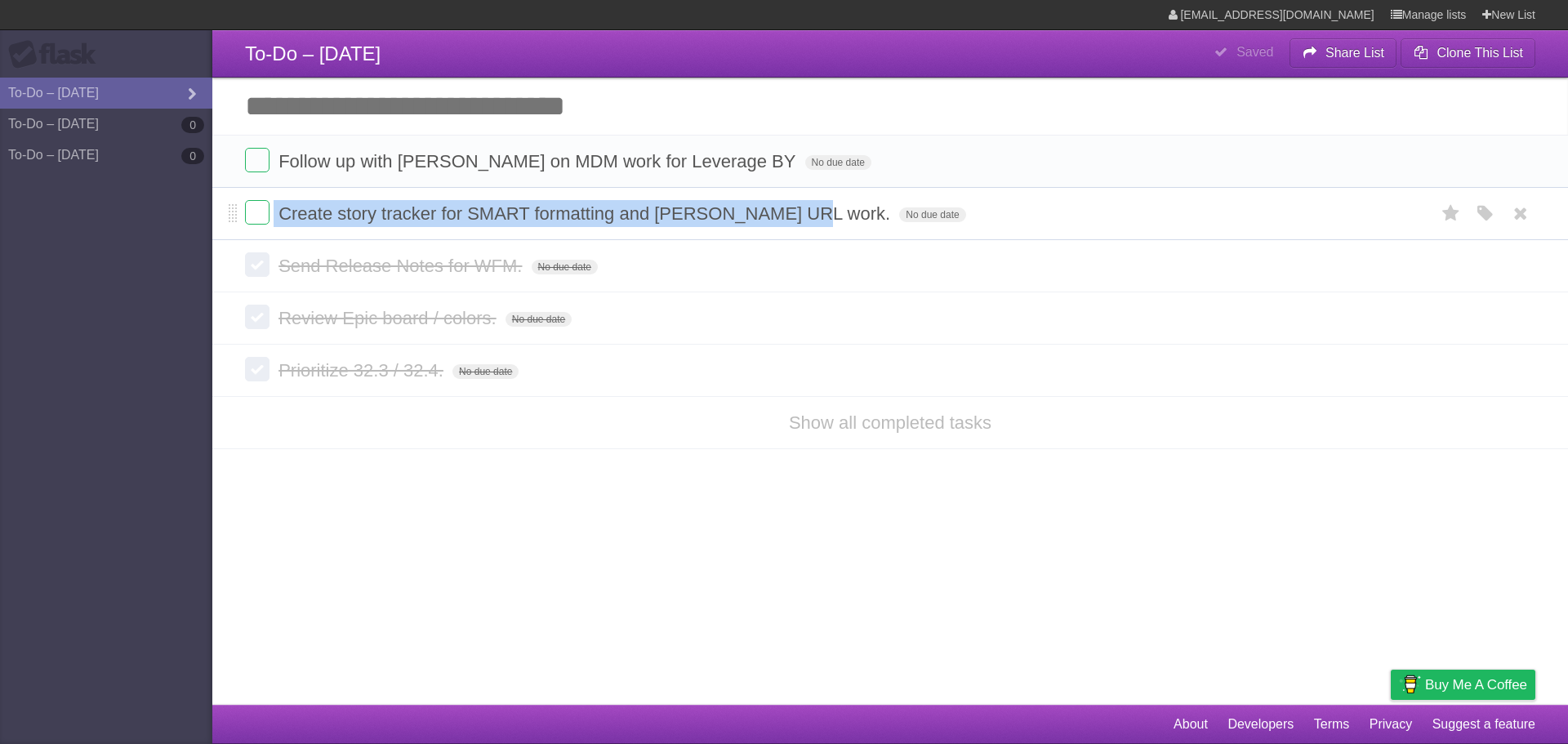
drag, startPoint x: 798, startPoint y: 214, endPoint x: 275, endPoint y: 209, distance: 523.0
click at [275, 209] on form "Create story tracker for SMART formatting and Jasper URL work. No due date Whit…" at bounding box center [891, 213] width 1291 height 27
copy form "Create story tracker for SMART formatting and [PERSON_NAME] URL work."
drag, startPoint x: 1525, startPoint y: 214, endPoint x: 845, endPoint y: 58, distance: 697.7
click at [1524, 214] on icon at bounding box center [1521, 213] width 23 height 27
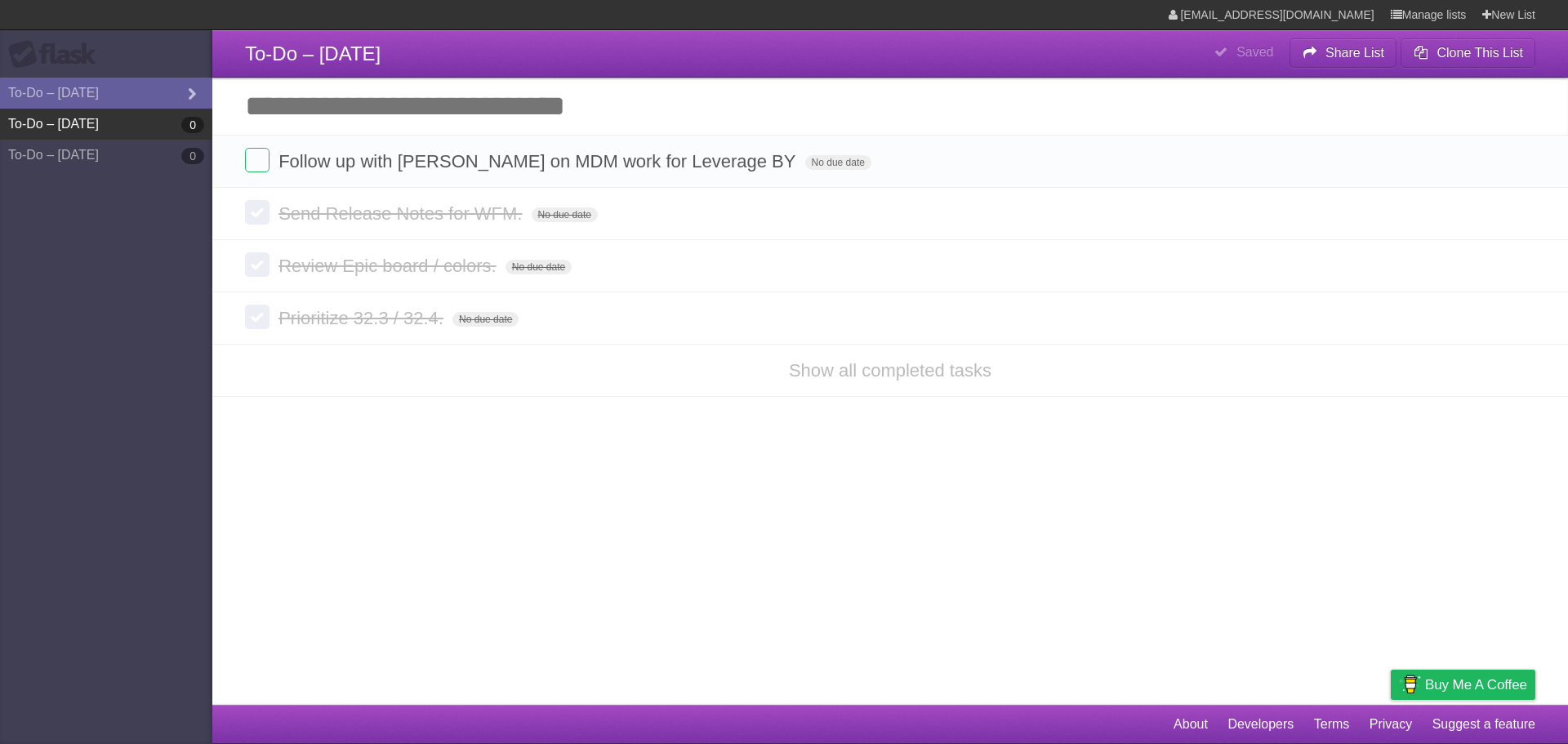
click at [127, 125] on link "To-Do – 8/14/2025 0" at bounding box center [106, 124] width 212 height 31
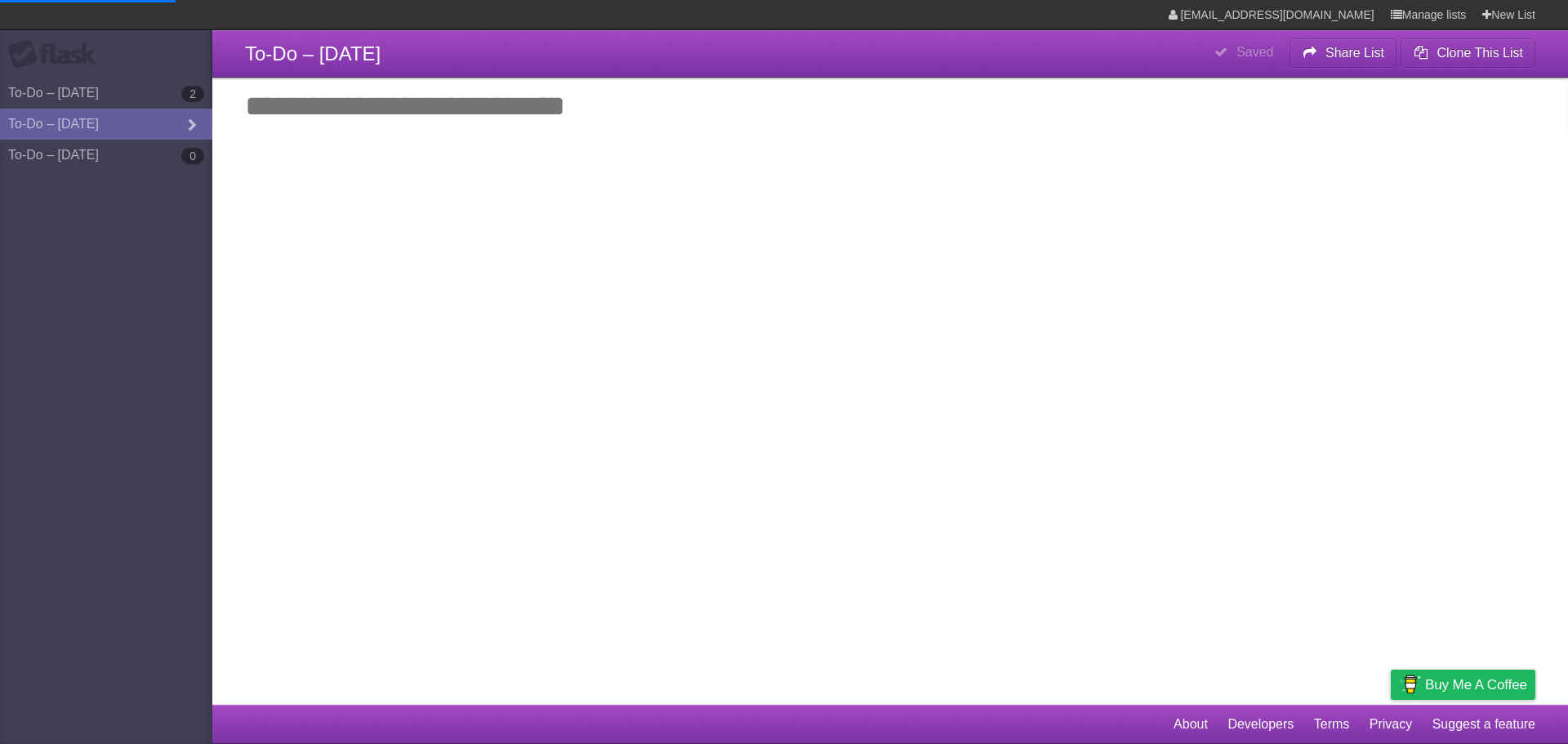
click at [440, 110] on input "Add another task" at bounding box center [890, 106] width 1356 height 57
paste input "**********"
type input "**********"
click at [497, 109] on input "Add another task" at bounding box center [890, 106] width 1356 height 57
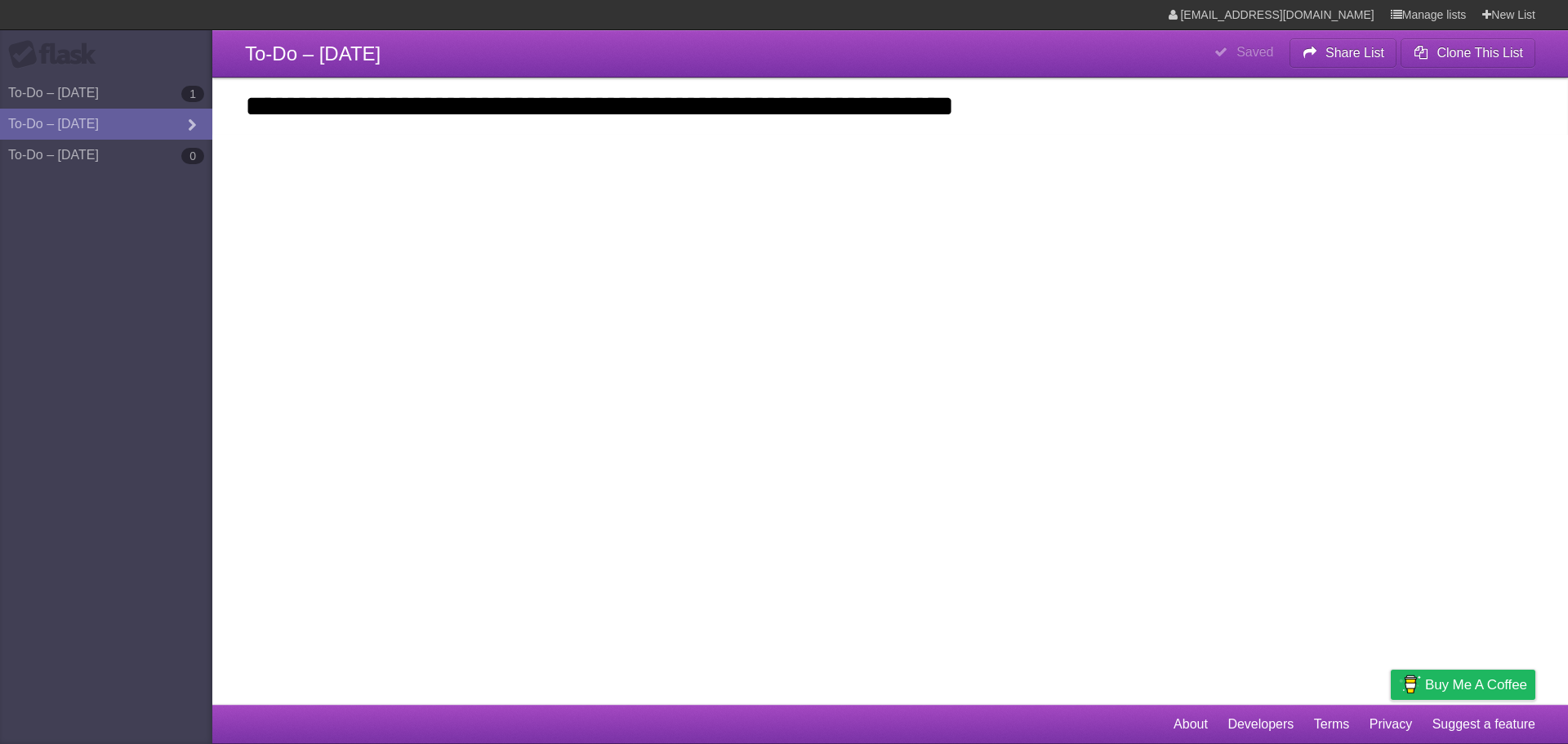
type input "**********"
click input "*********" at bounding box center [0, 0] width 0 height 0
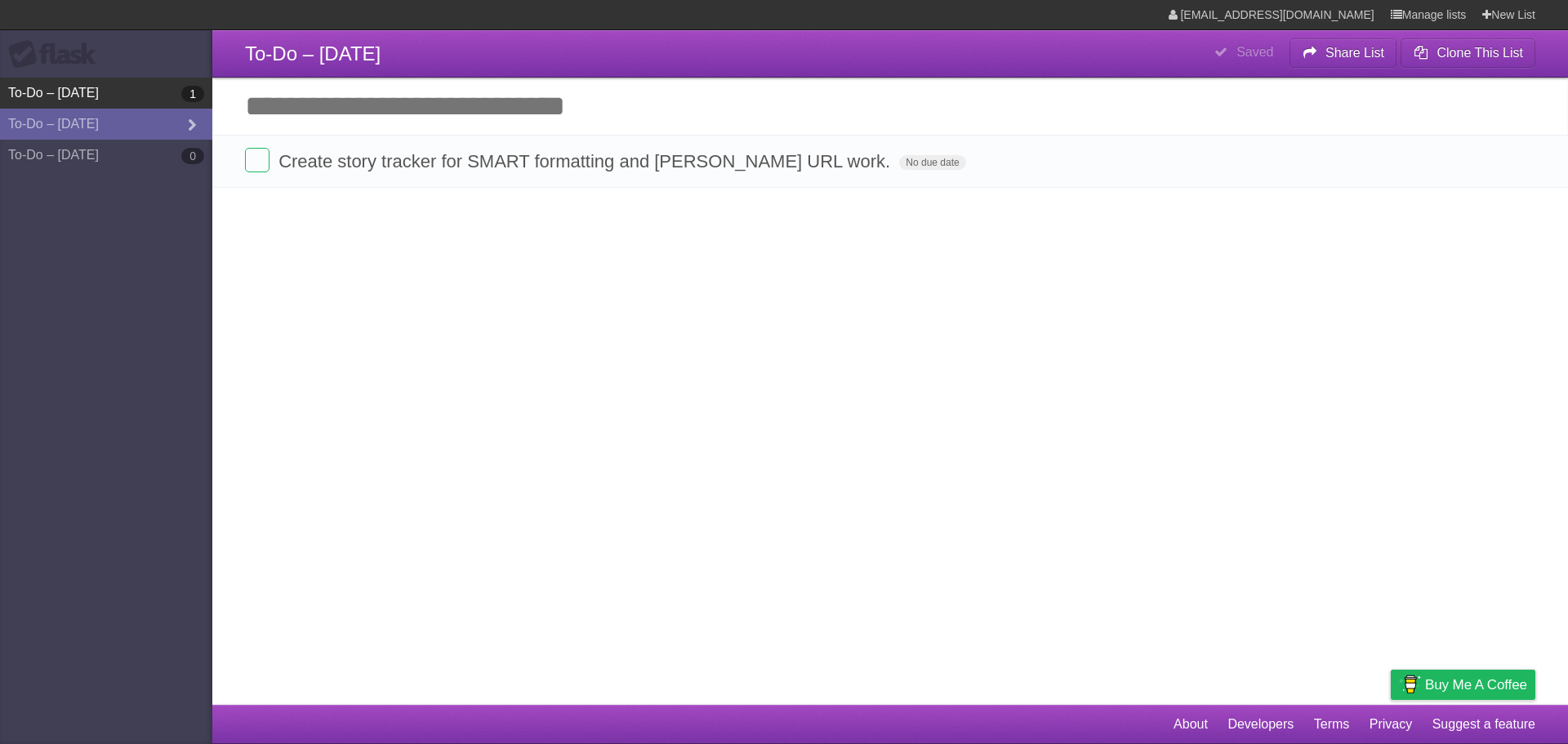
click at [129, 97] on link "To-Do – 8/13/2025 1" at bounding box center [106, 93] width 212 height 31
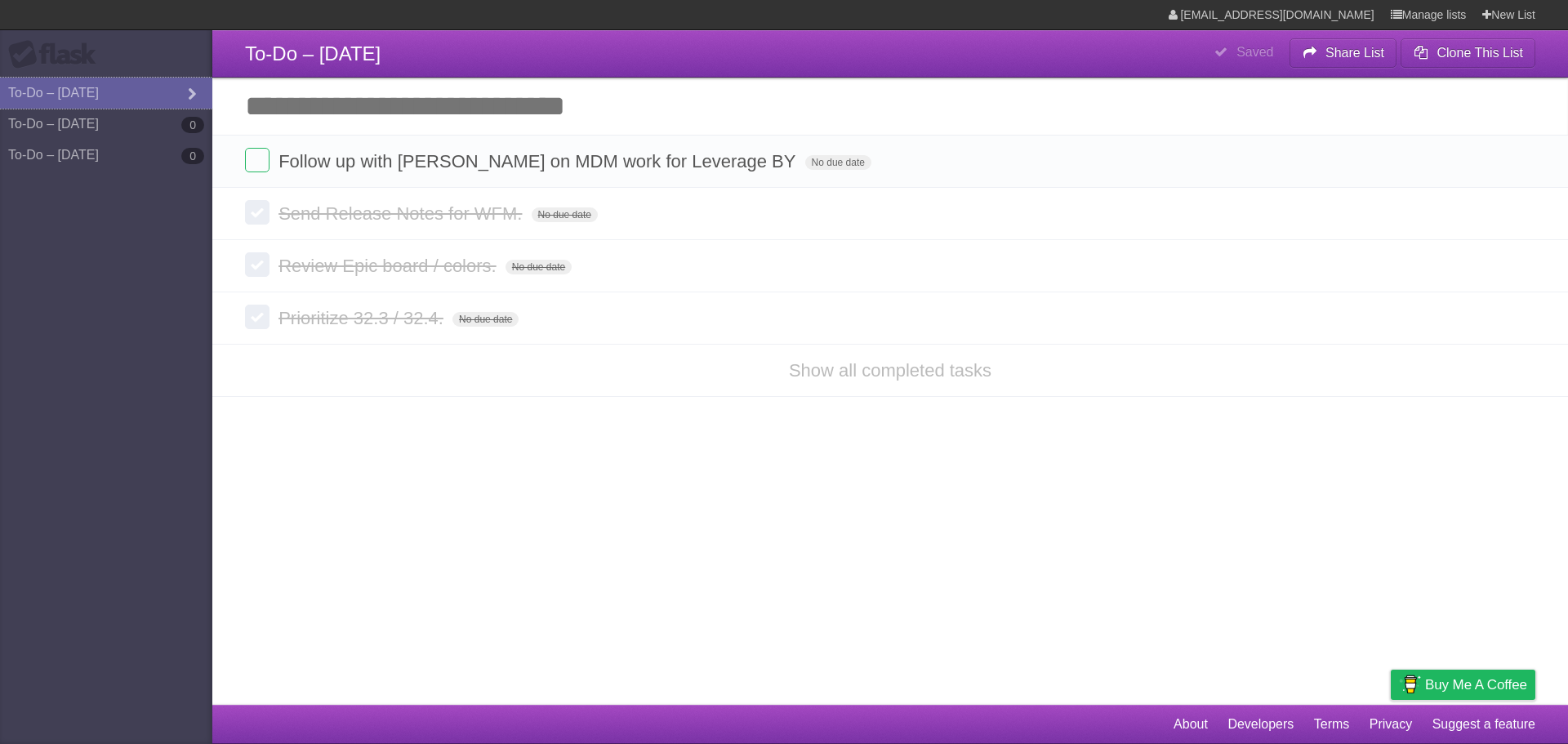
click at [129, 97] on link "To-Do – [DATE]" at bounding box center [106, 93] width 212 height 31
click at [86, 126] on link "To-Do – 8/14/2025 1" at bounding box center [106, 124] width 212 height 31
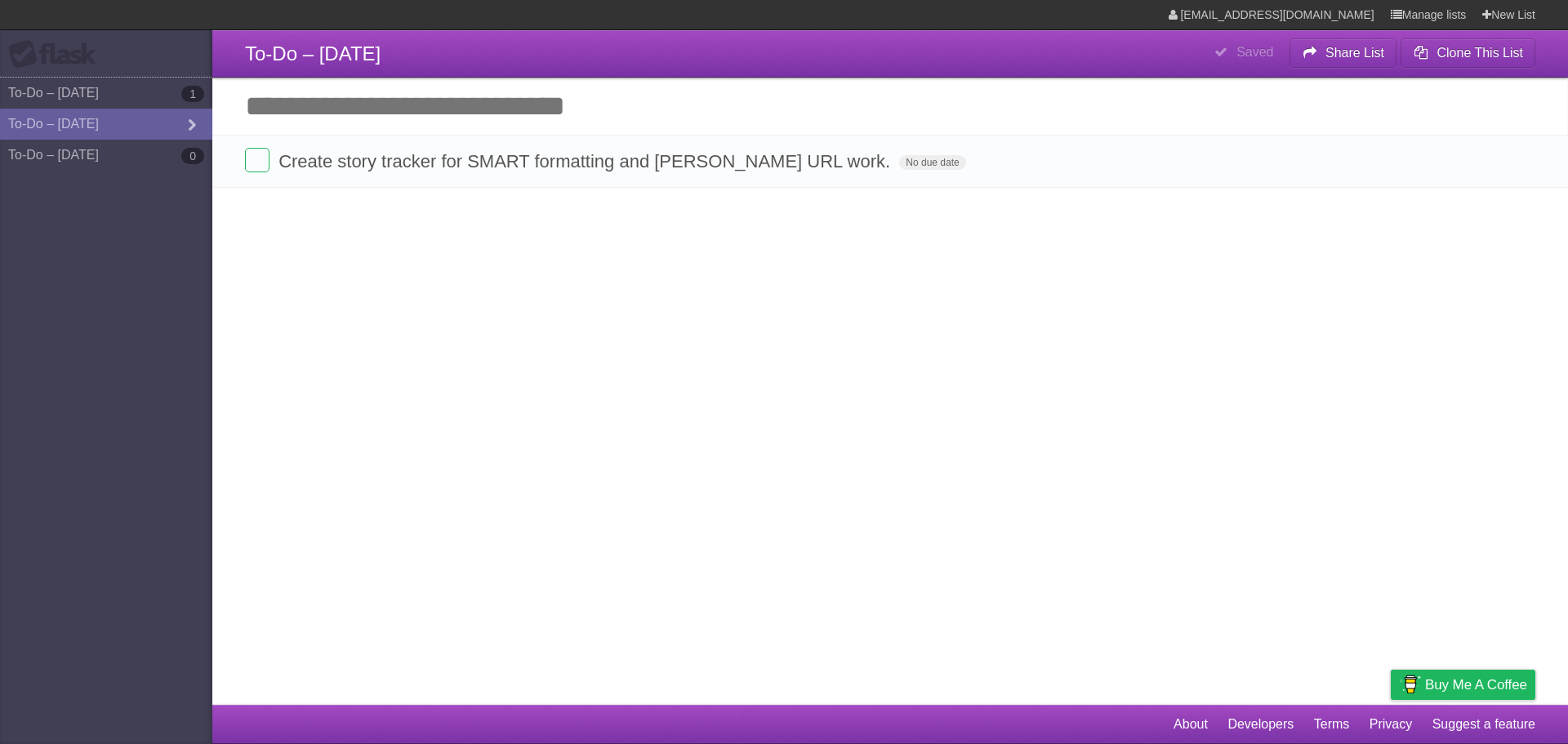
click at [106, 102] on link "To-Do – 8/13/2025 1" at bounding box center [106, 93] width 212 height 31
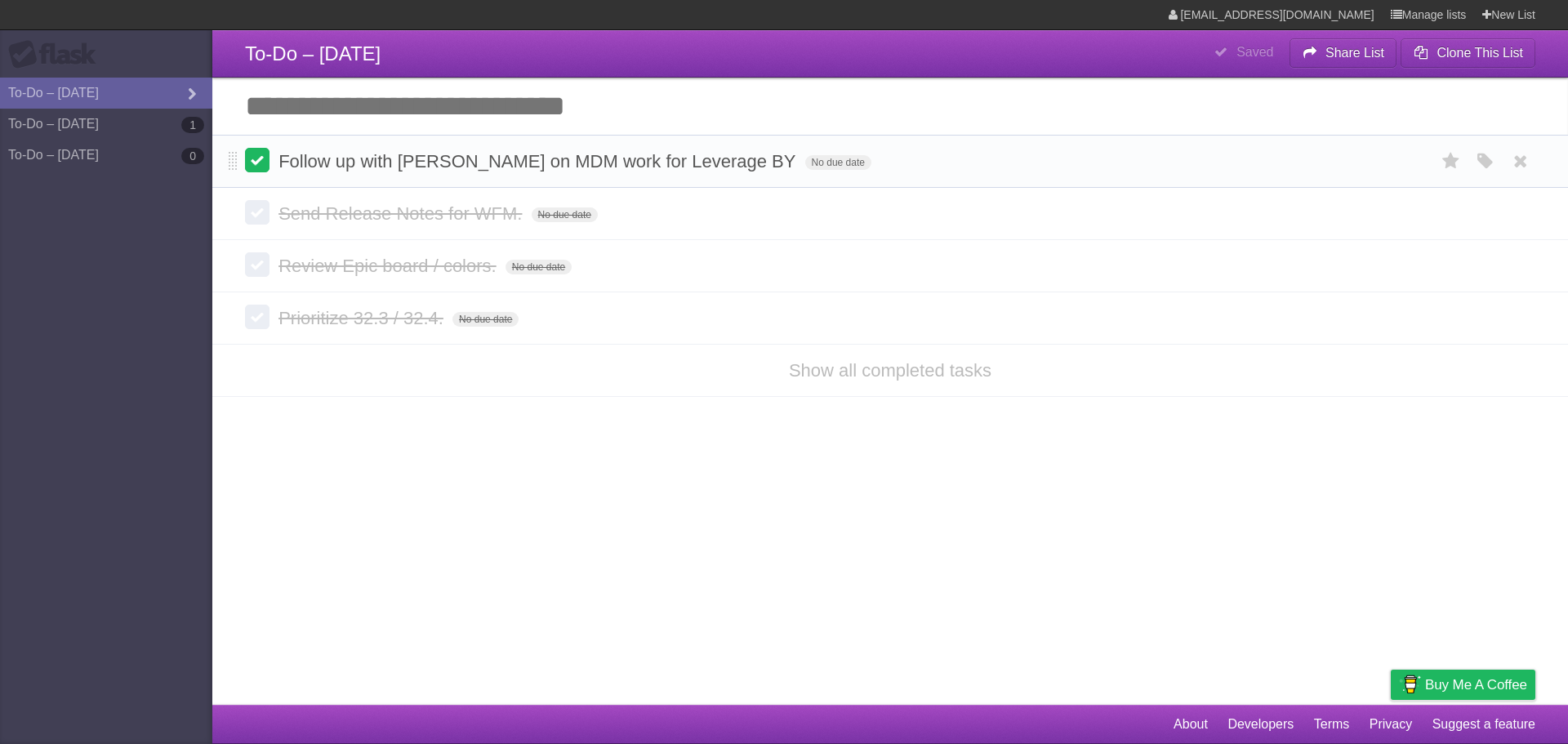
click at [254, 166] on label at bounding box center [257, 160] width 24 height 24
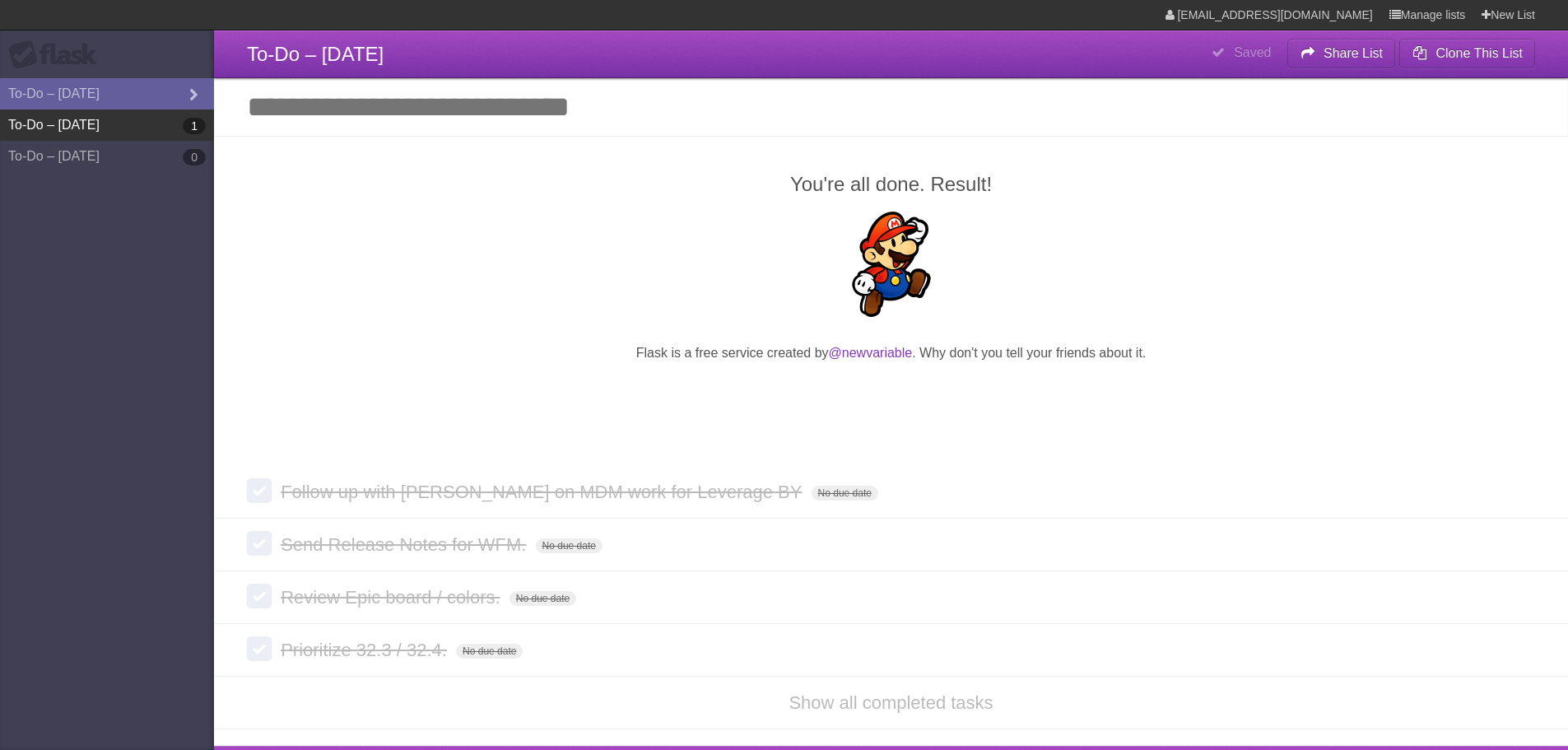
click at [128, 125] on link "To-Do – 8/14/2025 1" at bounding box center [107, 125] width 214 height 31
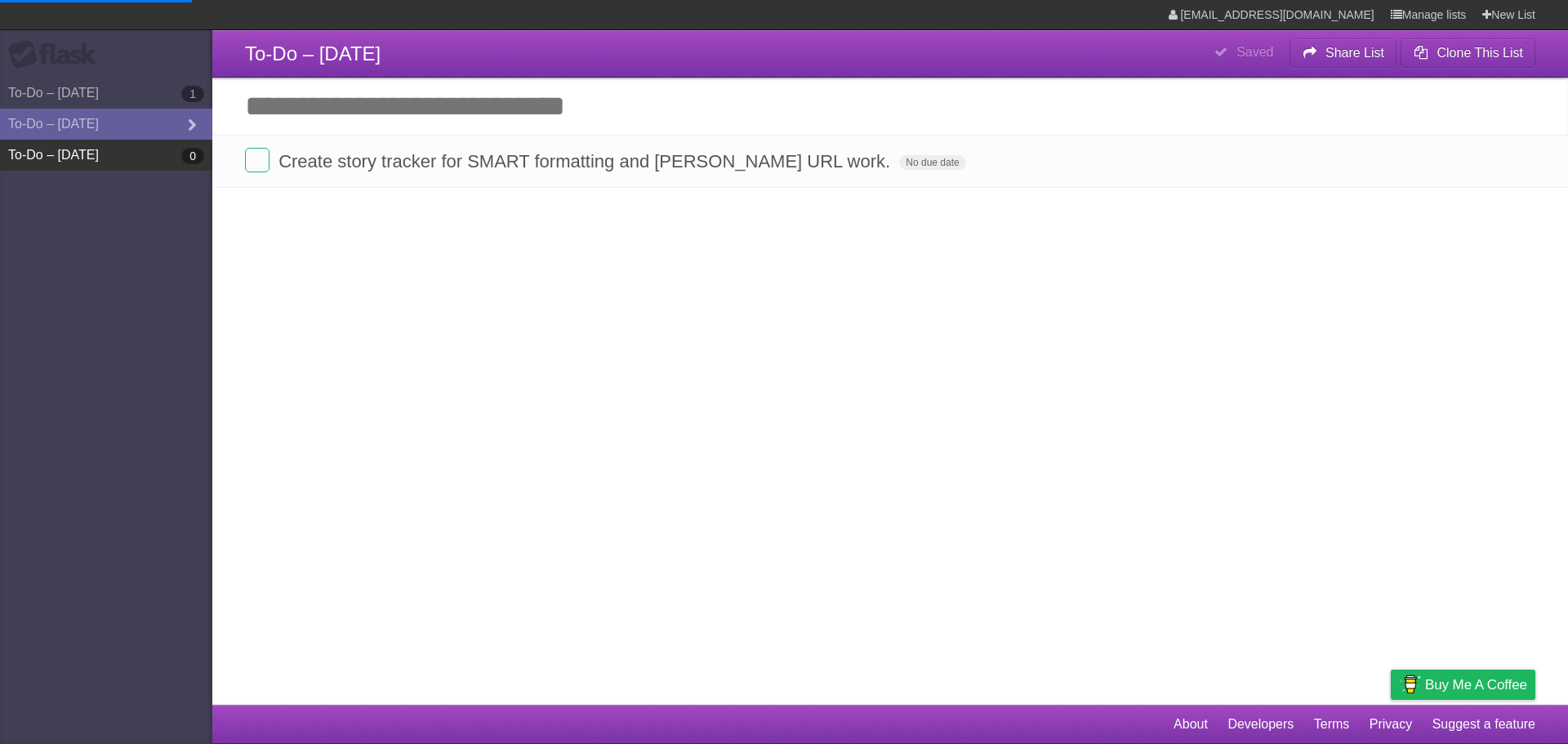
click at [140, 153] on link "To-Do – 8/15/2025 0" at bounding box center [106, 155] width 212 height 31
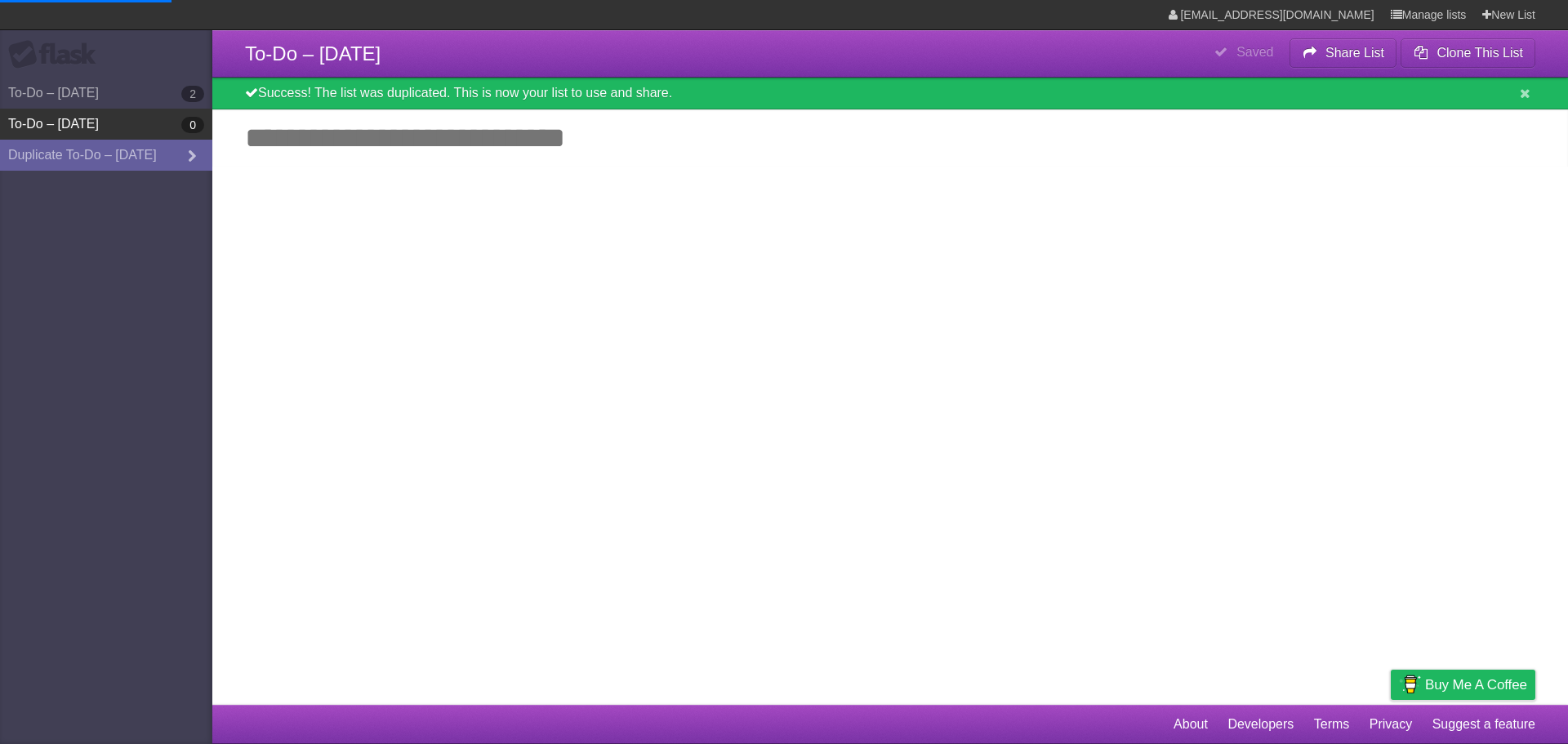
click at [144, 124] on link "To-Do – 8/14/2025 0" at bounding box center [106, 124] width 212 height 31
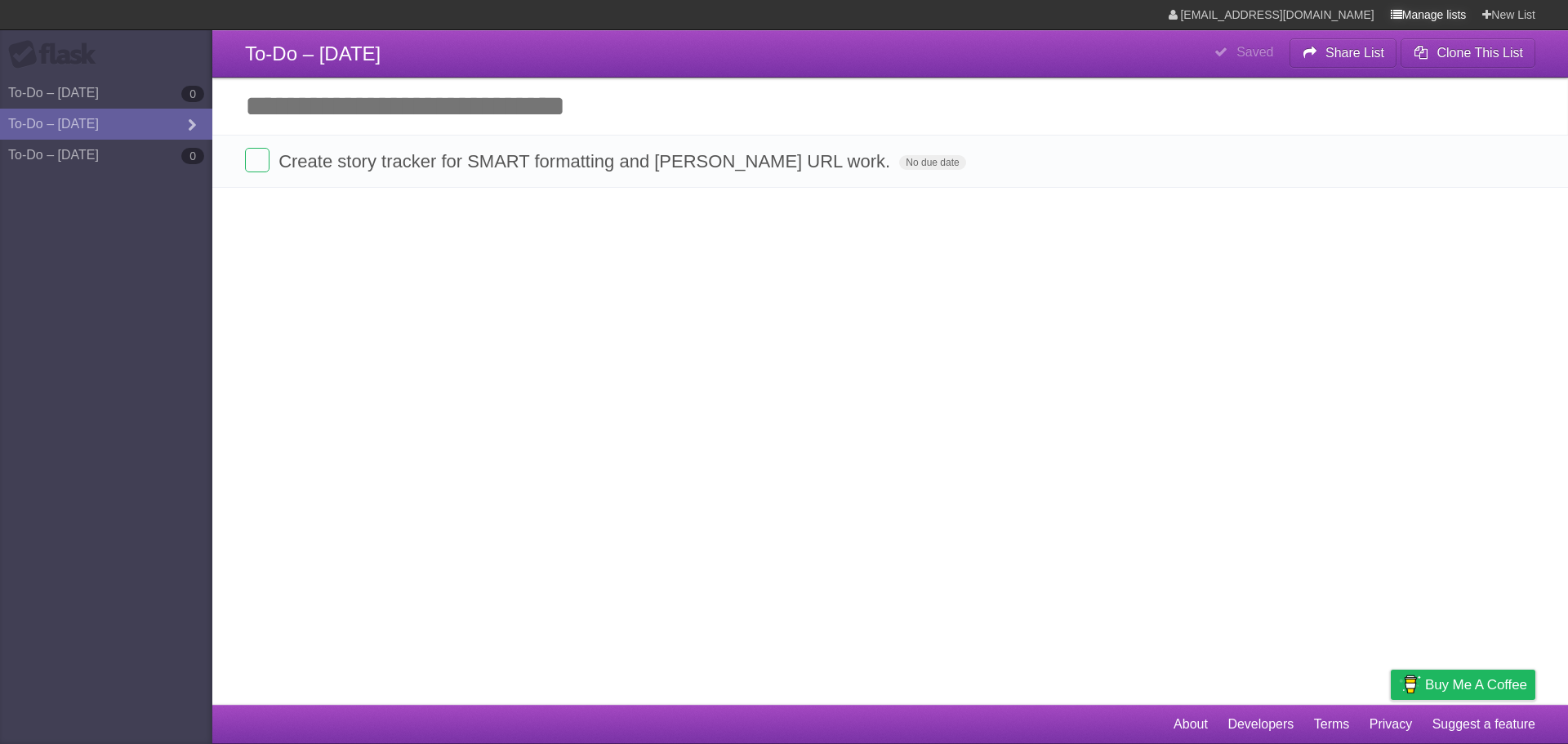
click at [1410, 17] on link "Manage lists" at bounding box center [1429, 14] width 76 height 29
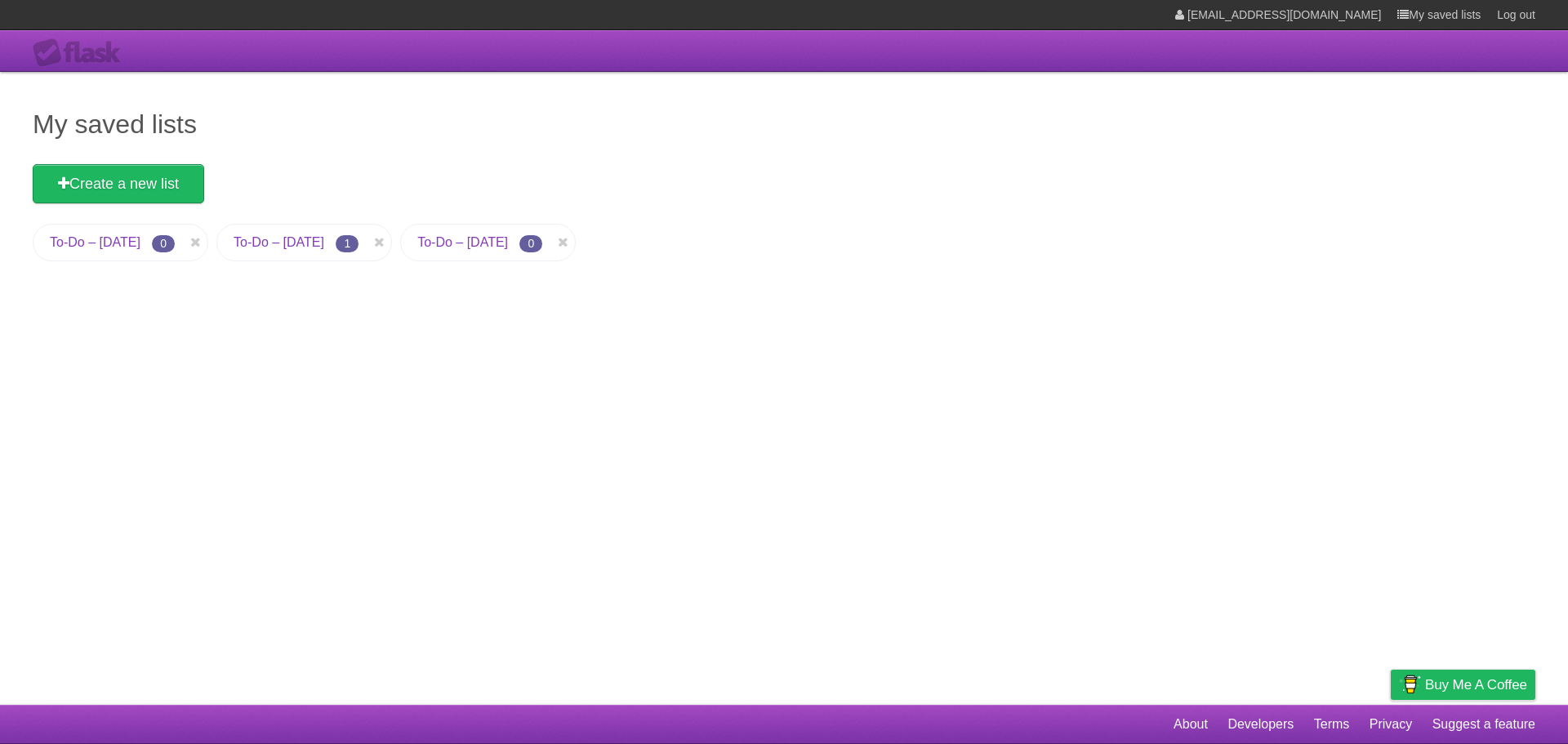
click at [111, 127] on h1 "My saved lists" at bounding box center [784, 124] width 1503 height 39
click at [91, 244] on link "To-Do – [DATE]" at bounding box center [95, 241] width 91 height 14
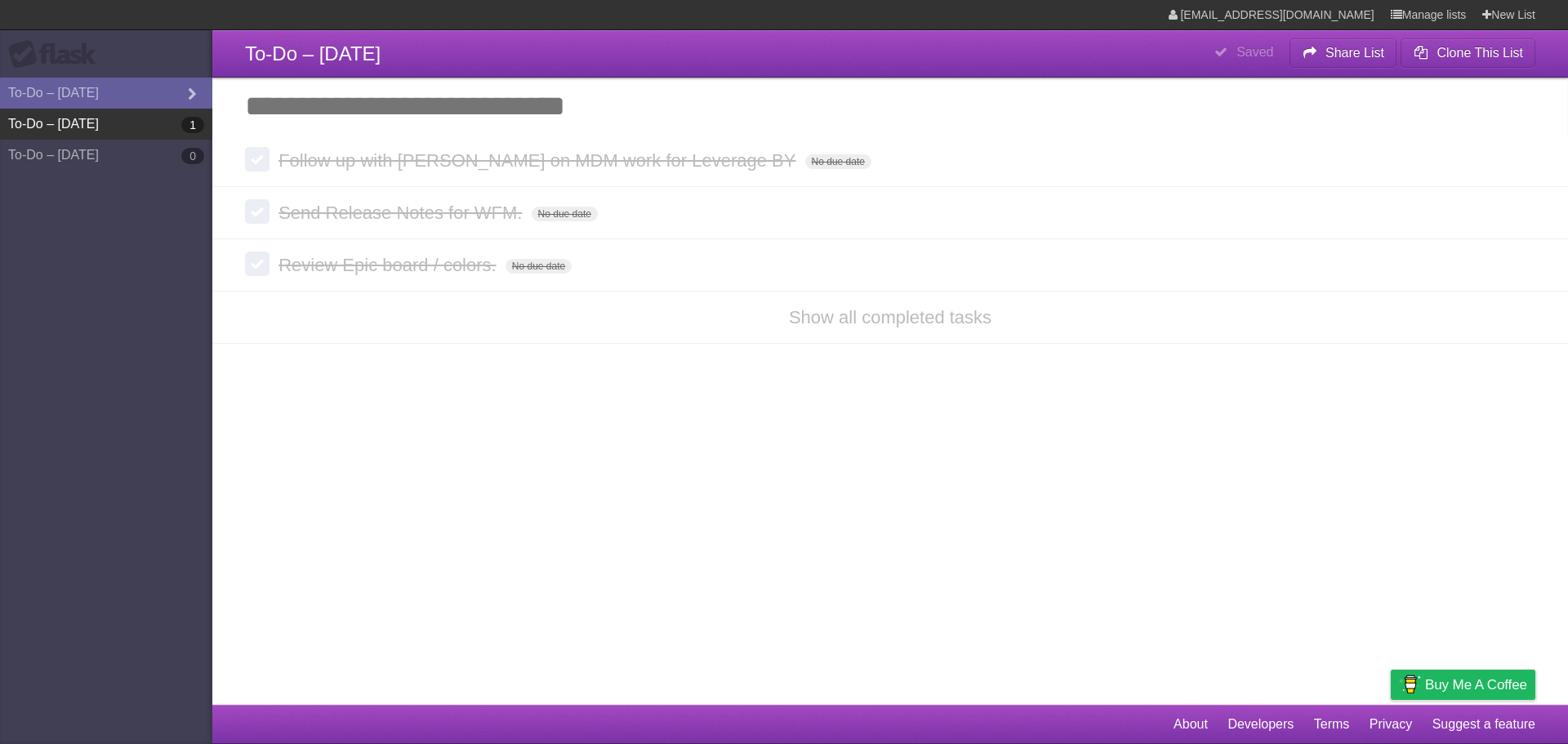
click at [141, 128] on link "To-Do – 8/14/2025 1" at bounding box center [106, 124] width 212 height 31
click at [123, 156] on link "To-Do – 8/15/2025 0" at bounding box center [106, 155] width 212 height 31
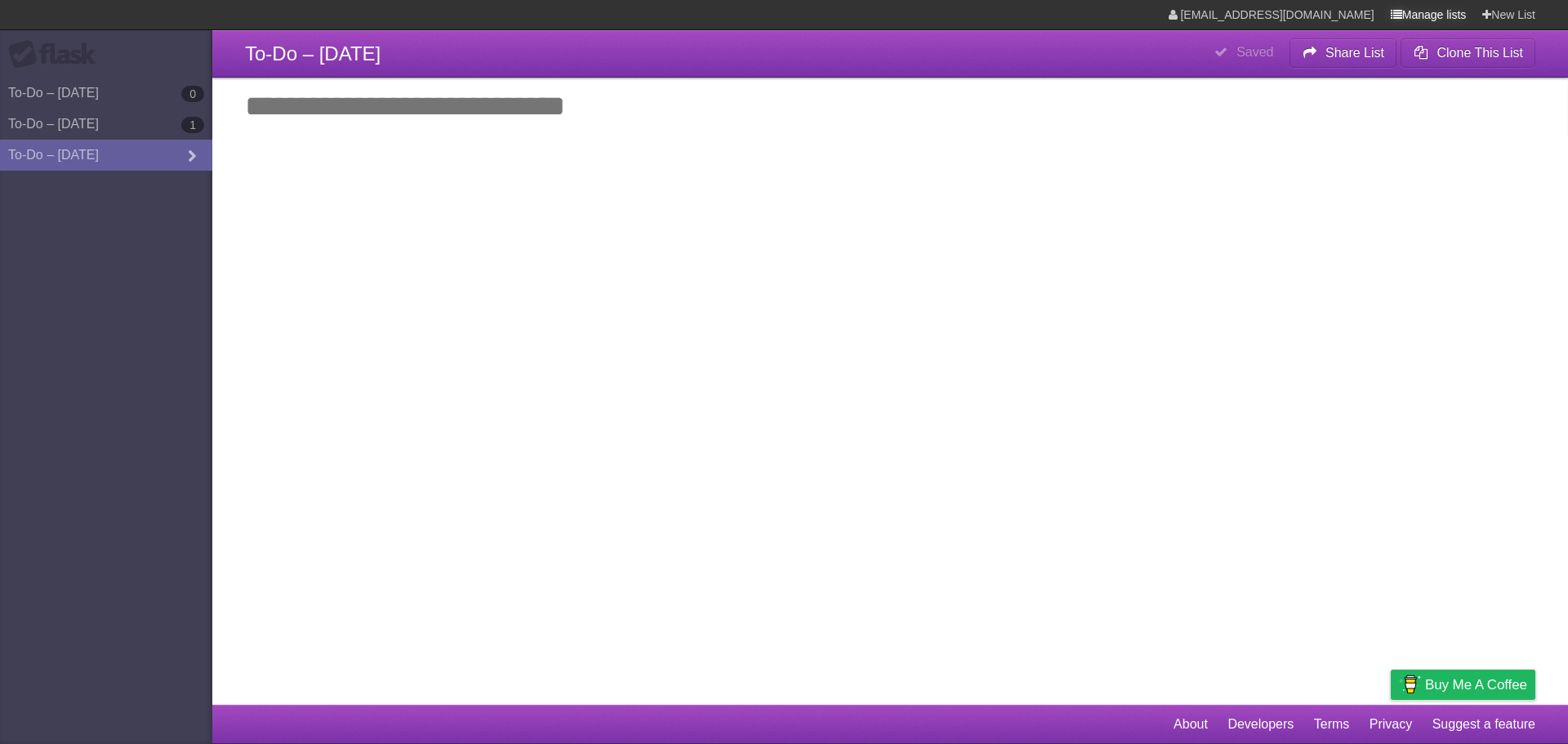
click at [1422, 15] on link "Manage lists" at bounding box center [1429, 14] width 76 height 29
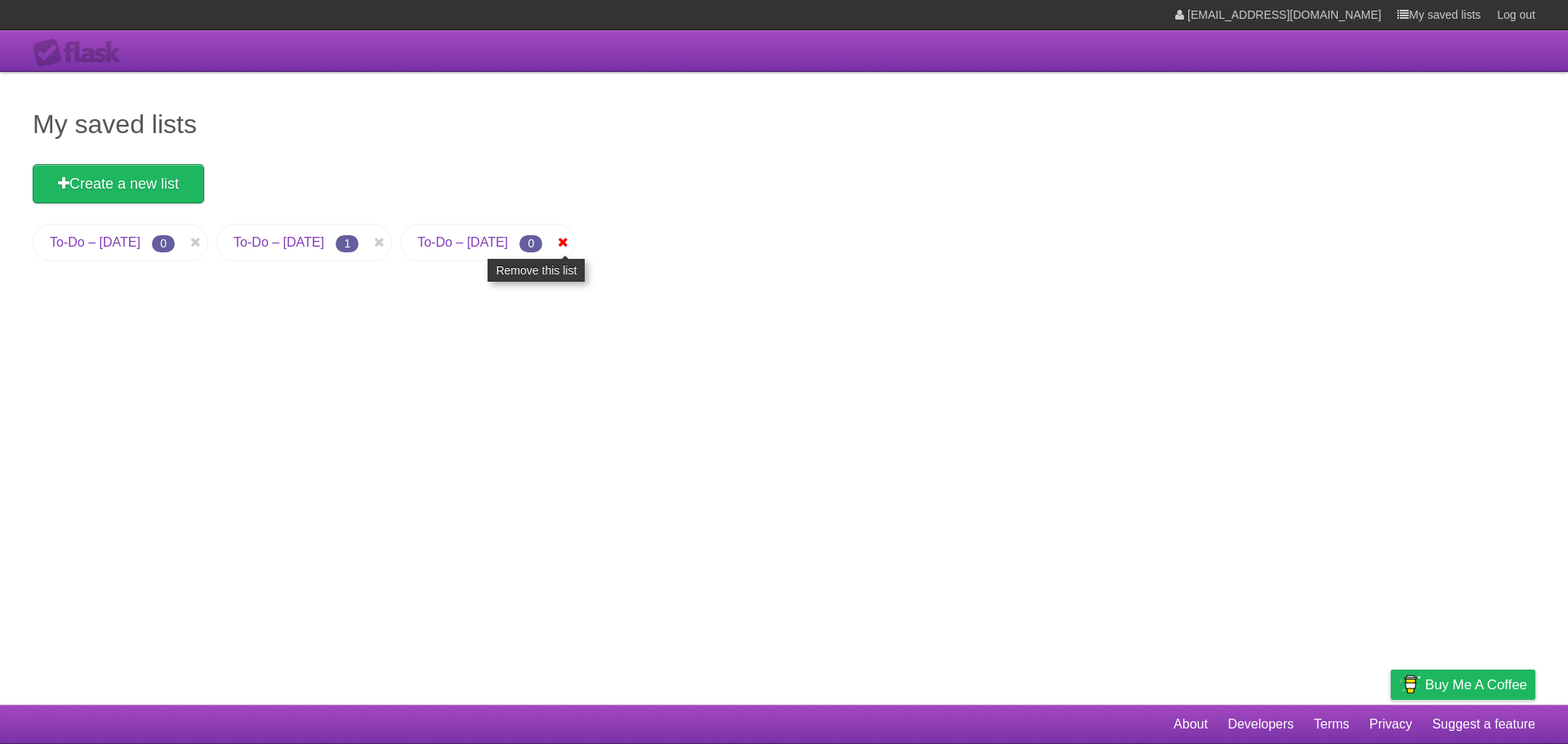
click at [571, 240] on icon at bounding box center [562, 242] width 16 height 20
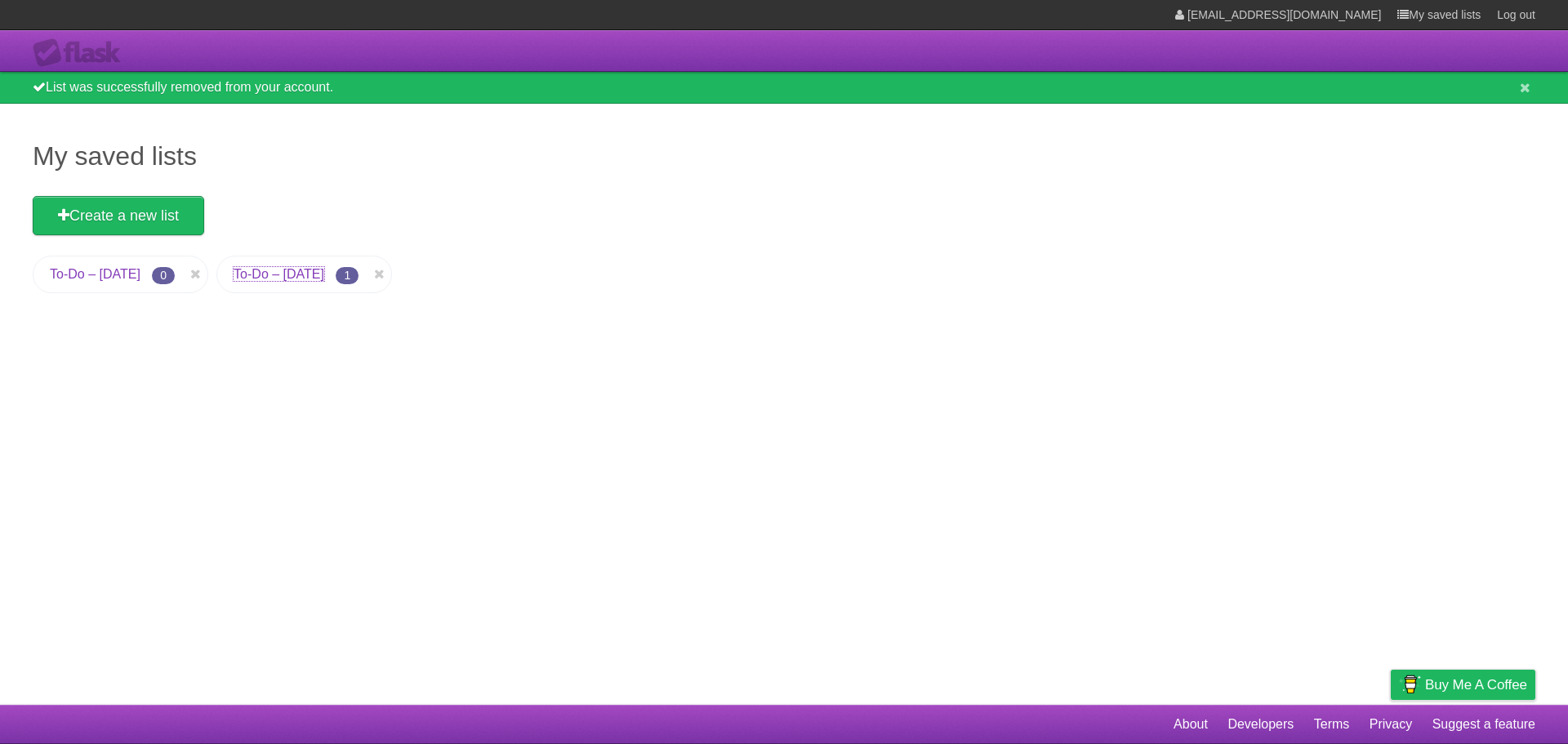
click at [299, 267] on link "To-Do – [DATE]" at bounding box center [279, 273] width 91 height 14
